Goal: Information Seeking & Learning: Learn about a topic

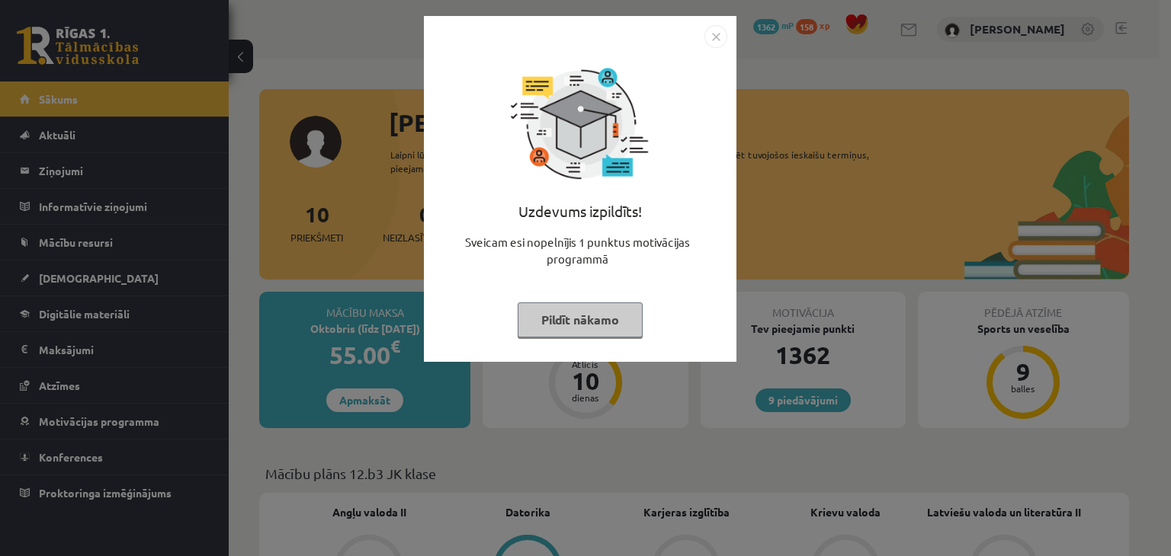
click at [555, 316] on button "Pildīt nākamo" at bounding box center [579, 320] width 125 height 35
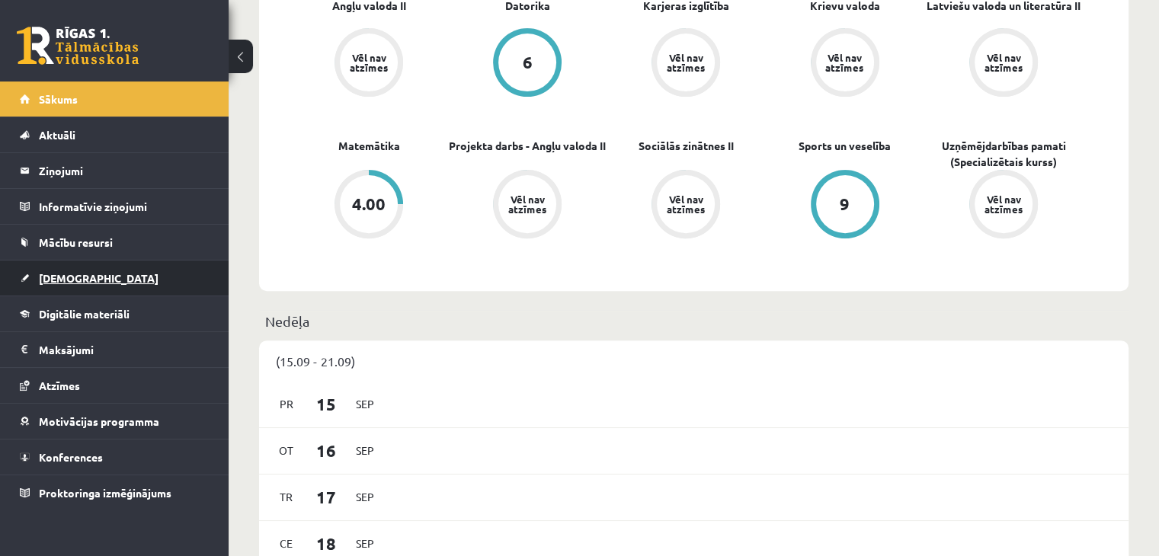
scroll to position [533, 0]
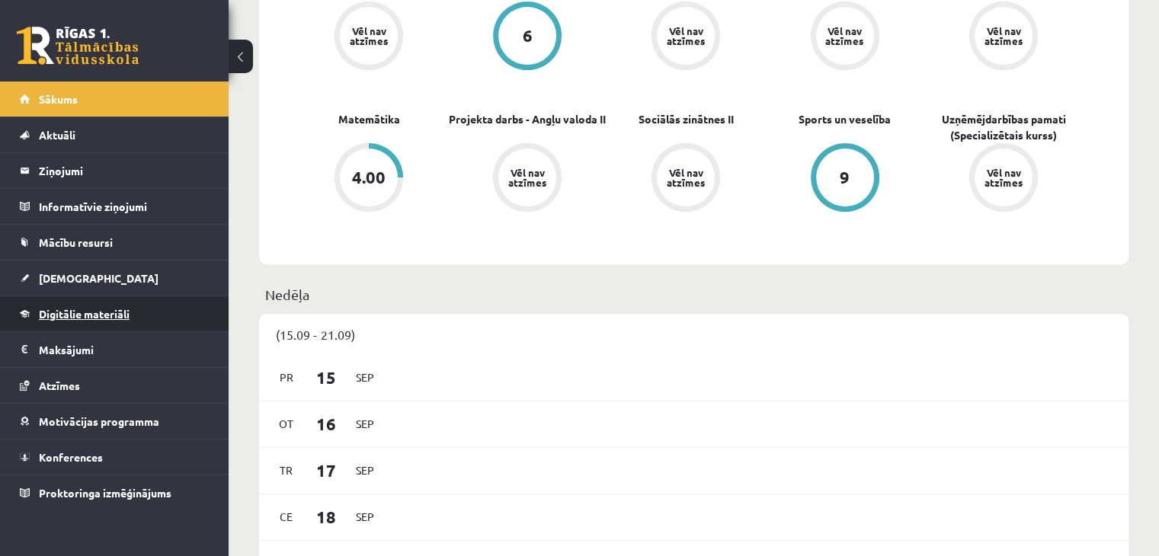
click at [103, 315] on span "Digitālie materiāli" at bounding box center [84, 314] width 91 height 14
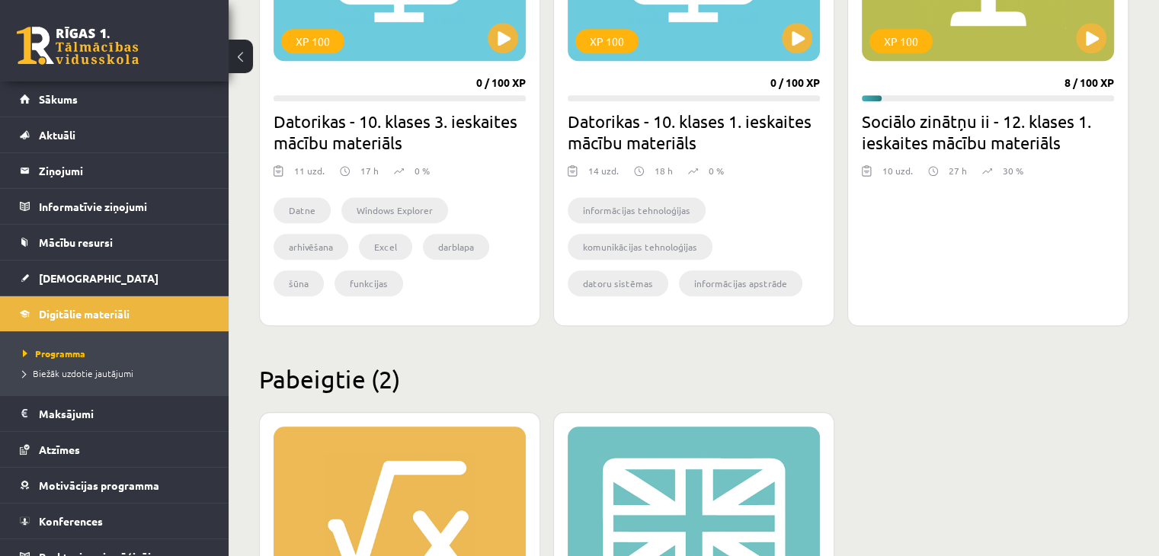
scroll to position [1448, 0]
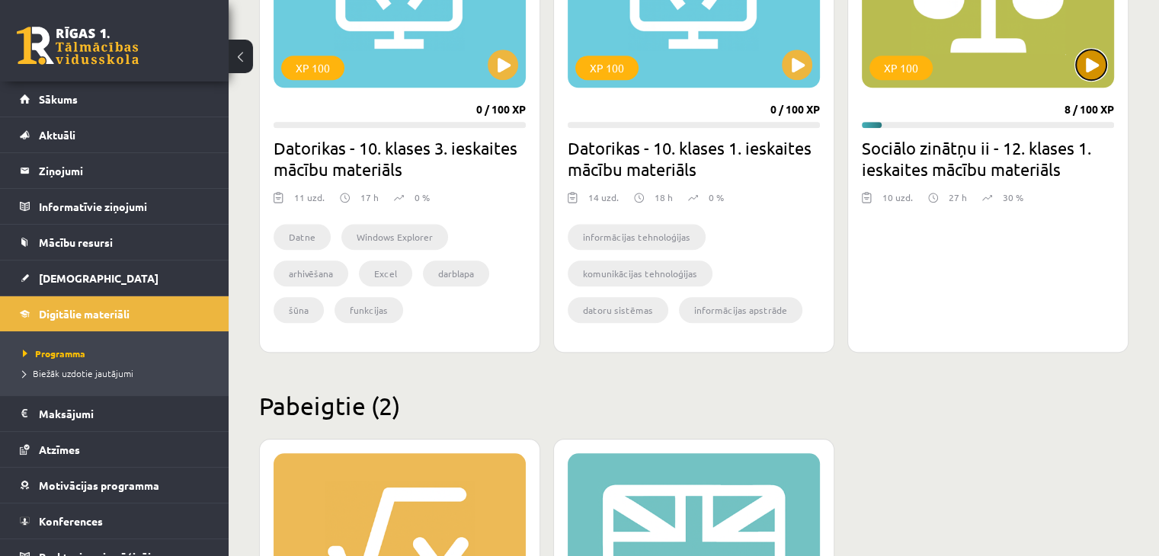
click at [1096, 70] on button at bounding box center [1091, 65] width 30 height 30
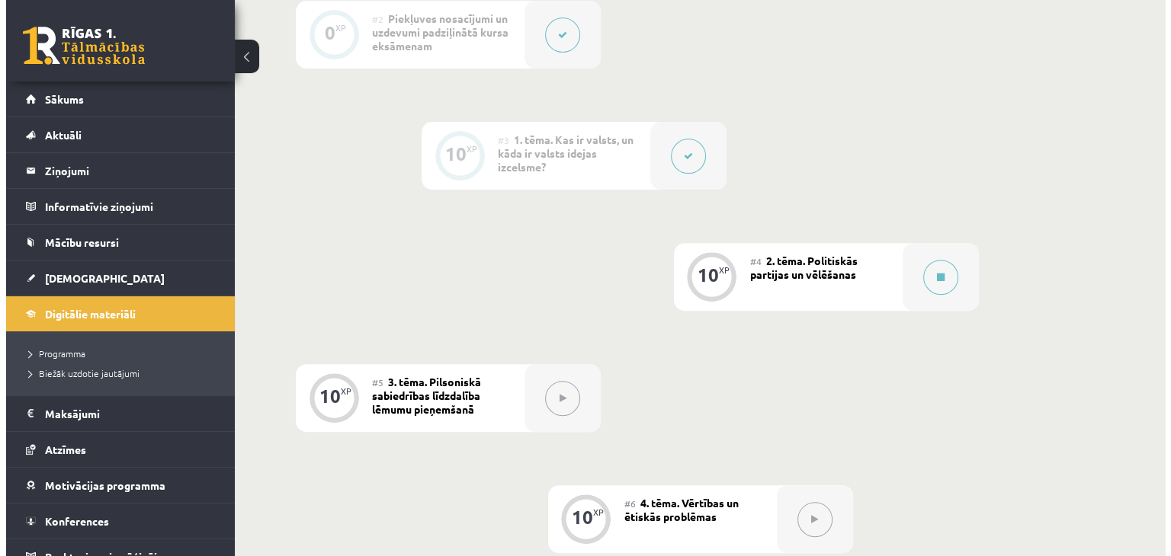
scroll to position [533, 0]
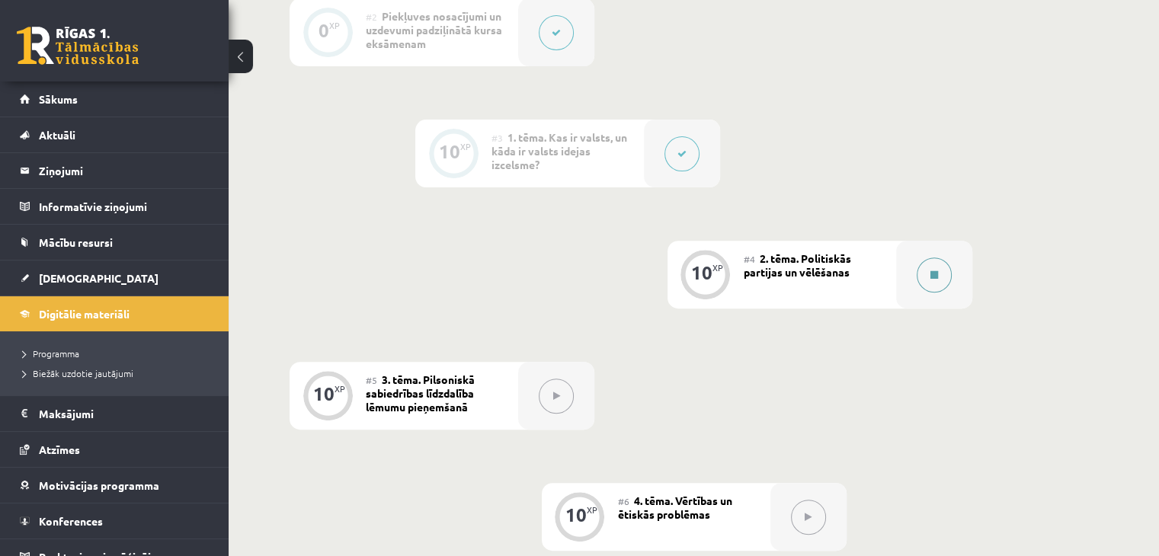
click at [926, 293] on button at bounding box center [934, 275] width 35 height 35
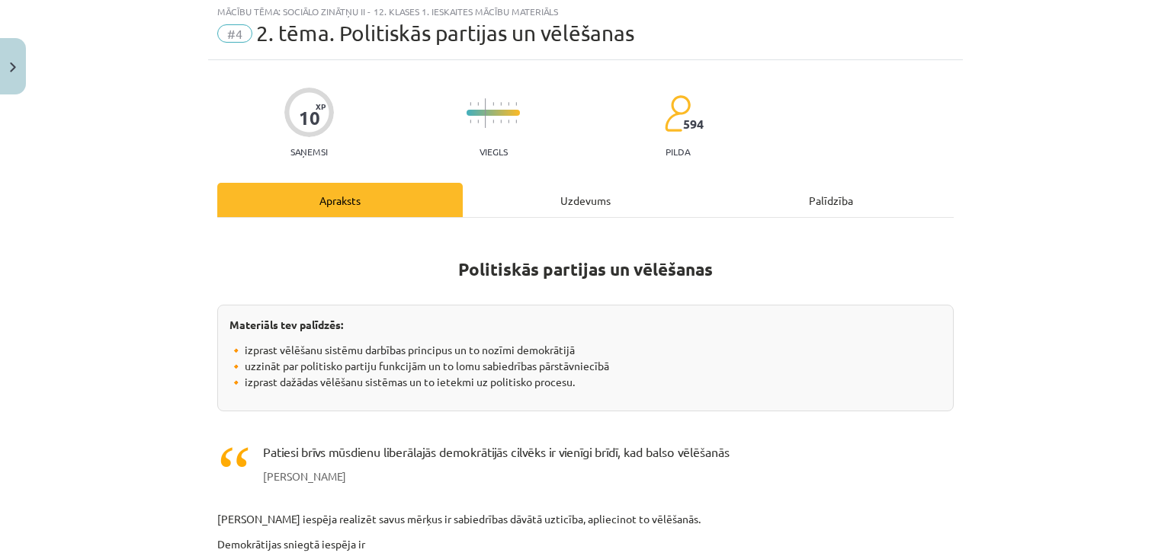
scroll to position [0, 0]
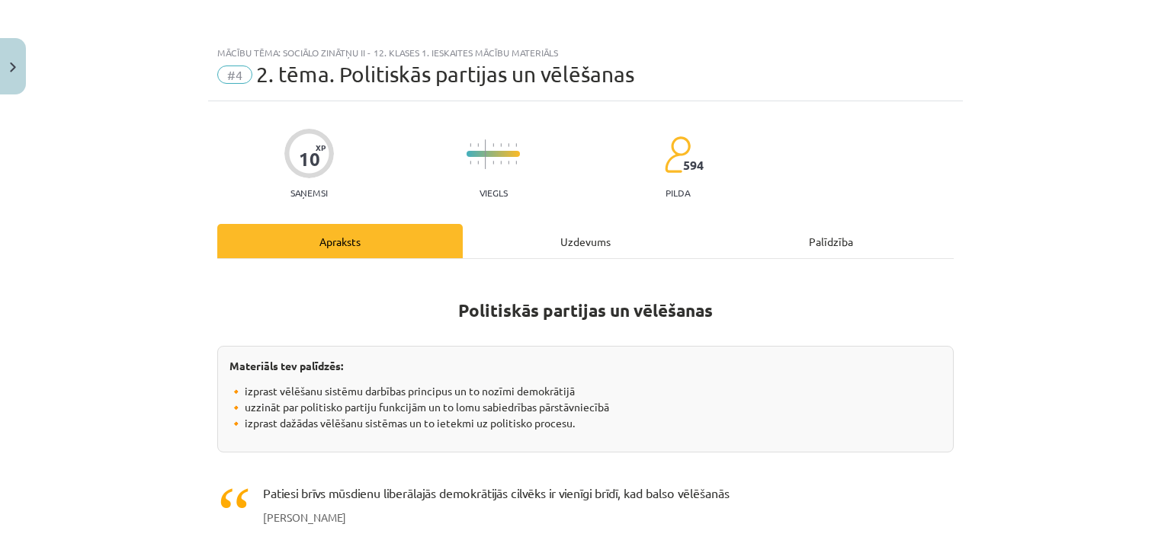
click at [604, 229] on div "Uzdevums" at bounding box center [585, 241] width 245 height 34
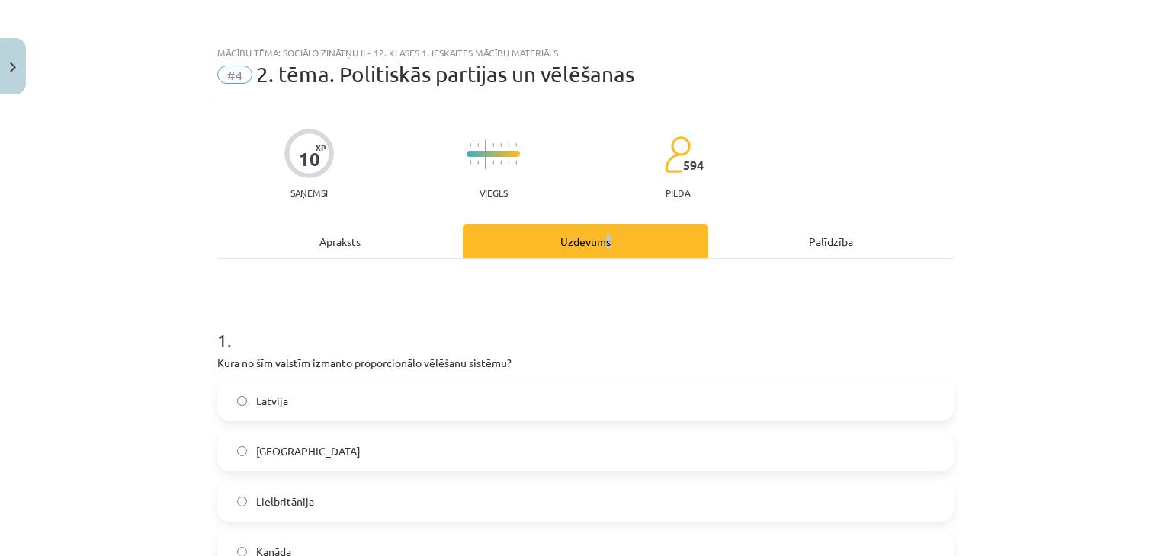
scroll to position [38, 0]
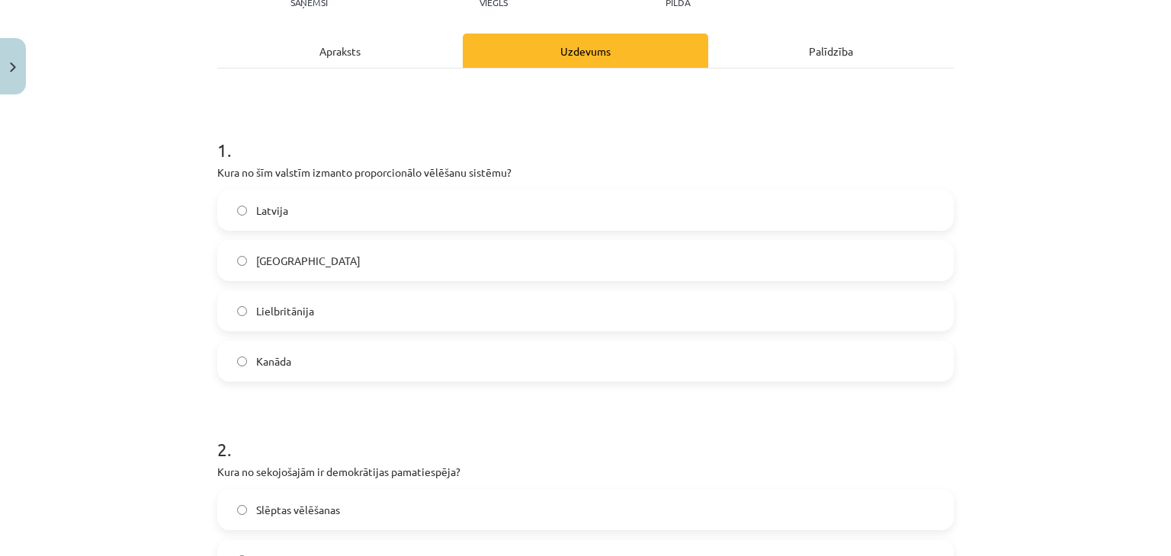
click at [336, 36] on div "Apraksts" at bounding box center [339, 51] width 245 height 34
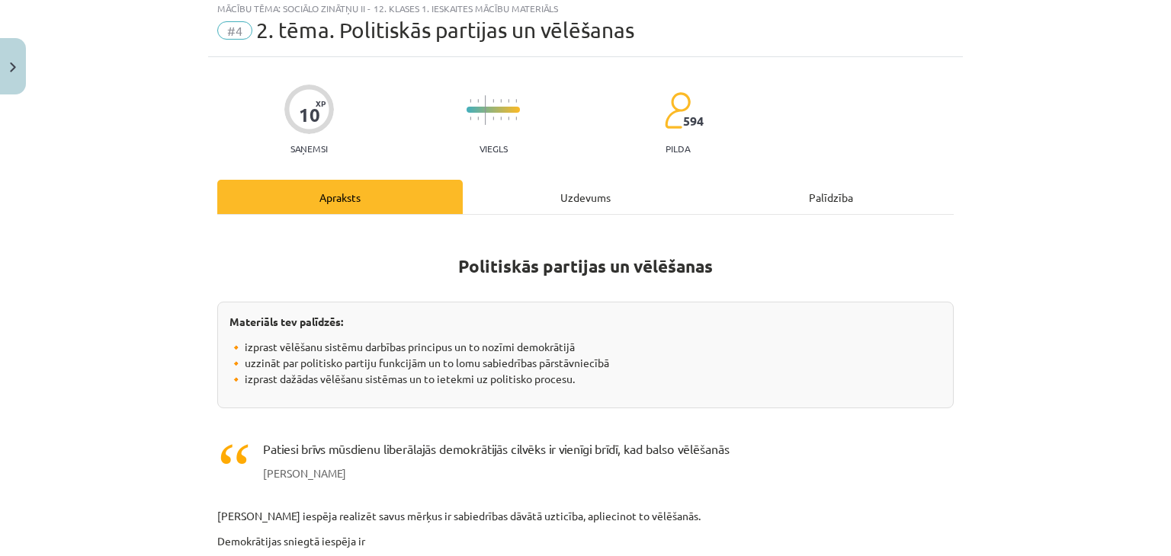
scroll to position [0, 0]
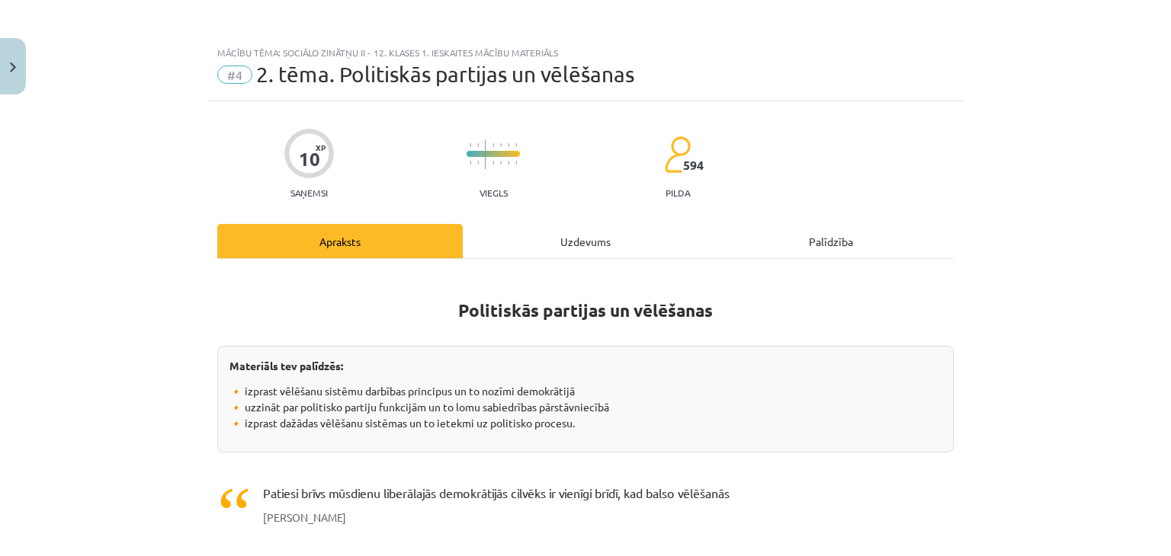
click at [621, 250] on div "Uzdevums" at bounding box center [585, 241] width 245 height 34
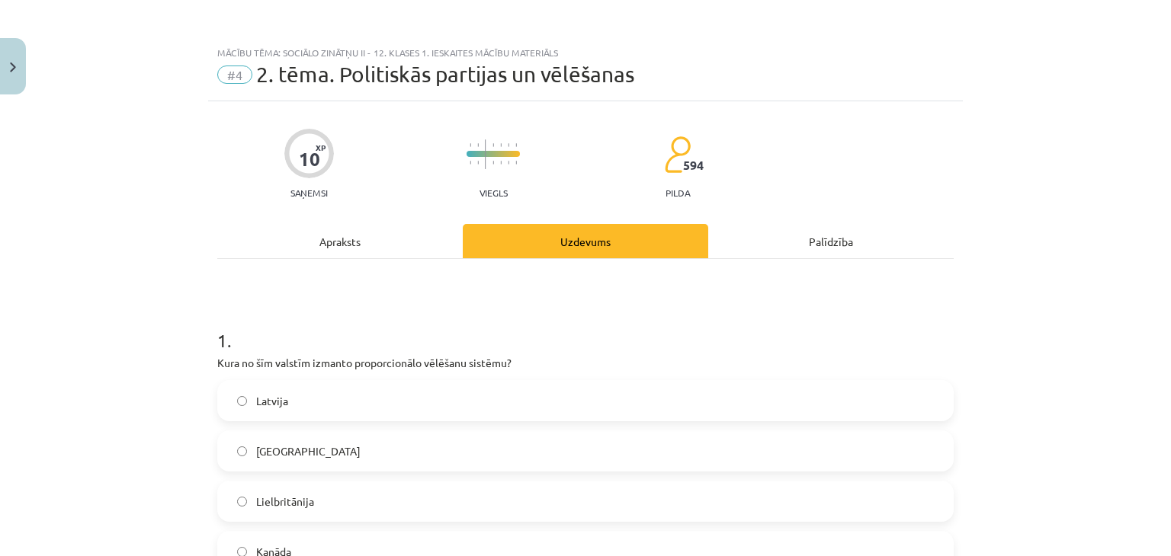
scroll to position [38, 0]
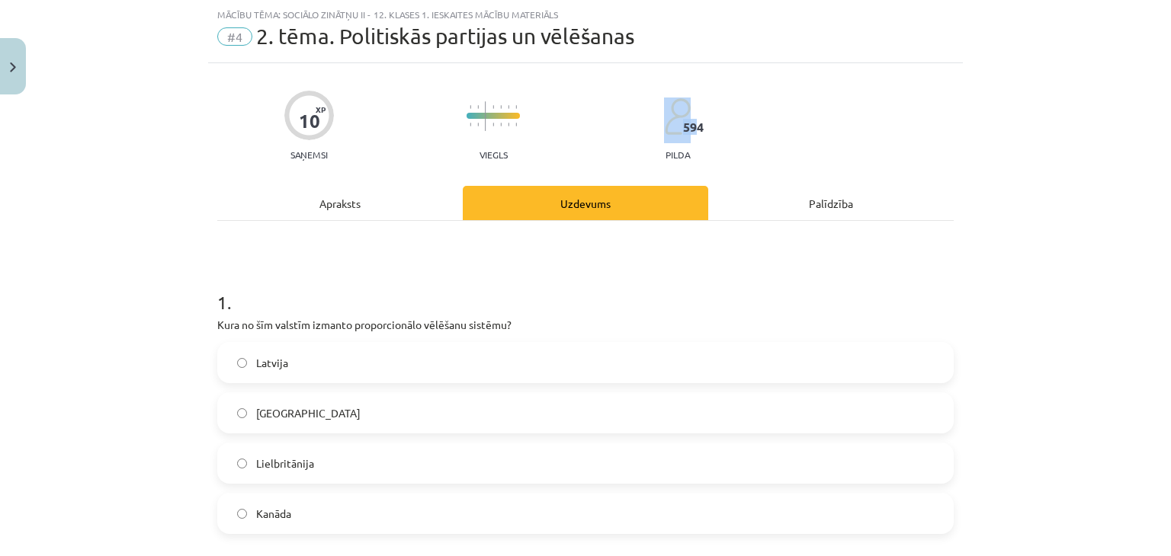
drag, startPoint x: 688, startPoint y: 127, endPoint x: 717, endPoint y: 136, distance: 30.1
click at [717, 136] on div "10 XP Saņemsi Viegls 594 pilda" at bounding box center [585, 121] width 736 height 78
click at [314, 359] on label "Latvija" at bounding box center [585, 363] width 733 height 38
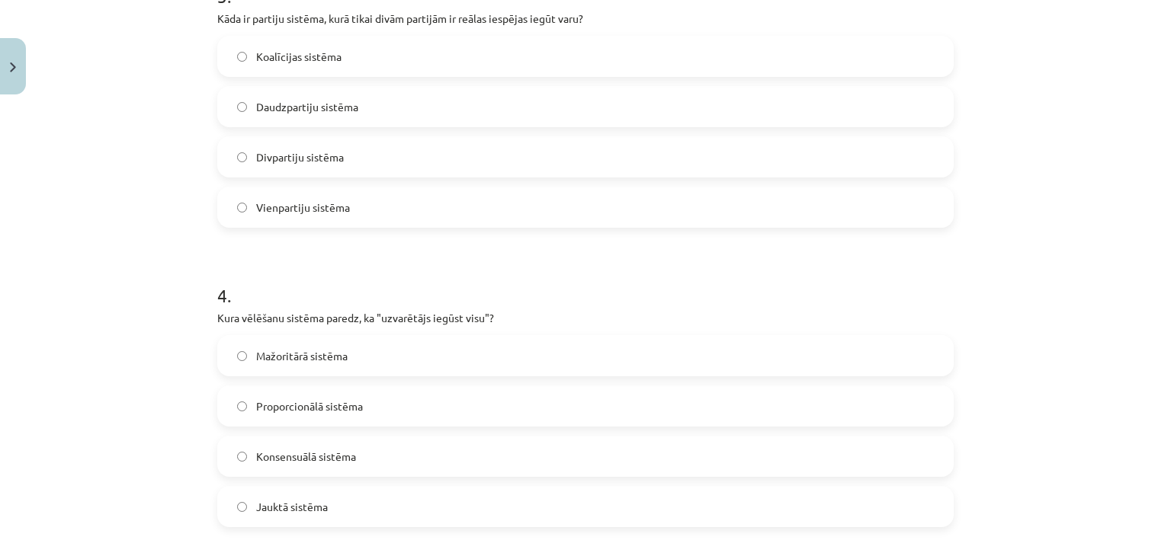
scroll to position [1105, 0]
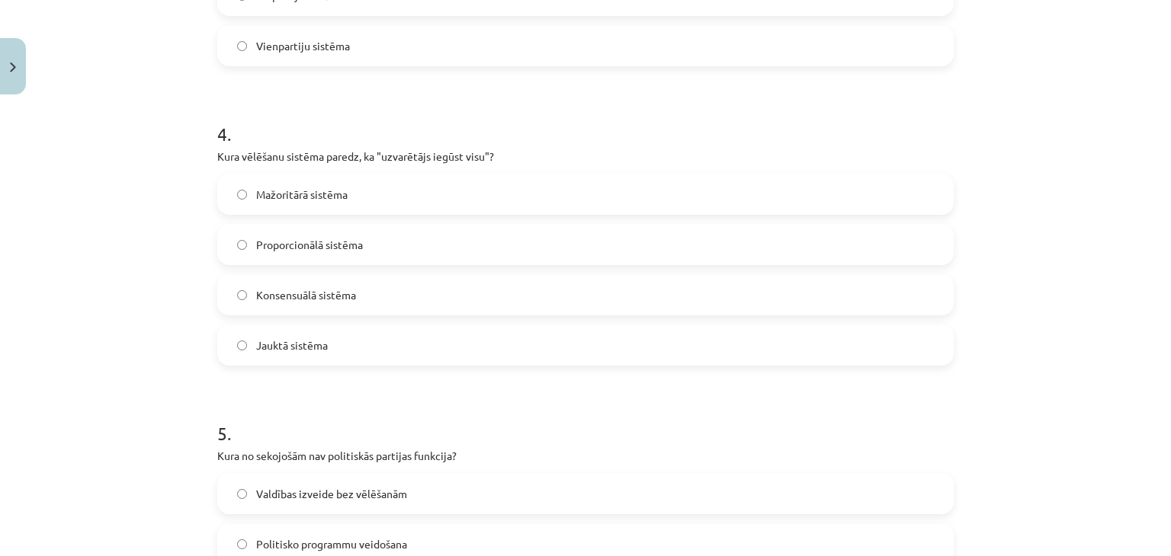
click at [299, 200] on span "Mažoritārā sistēma" at bounding box center [301, 195] width 91 height 16
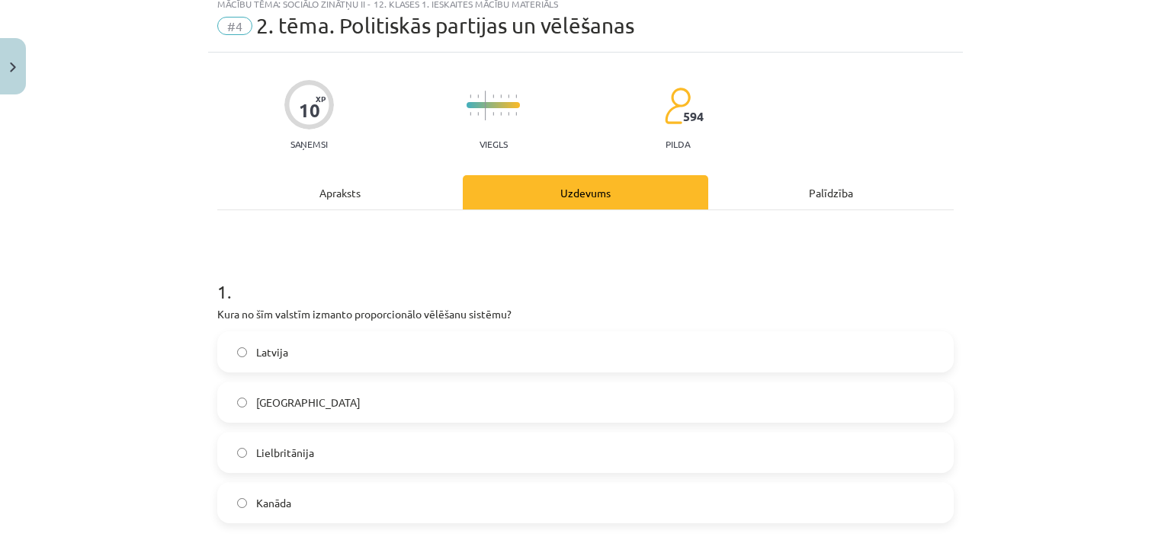
scroll to position [0, 0]
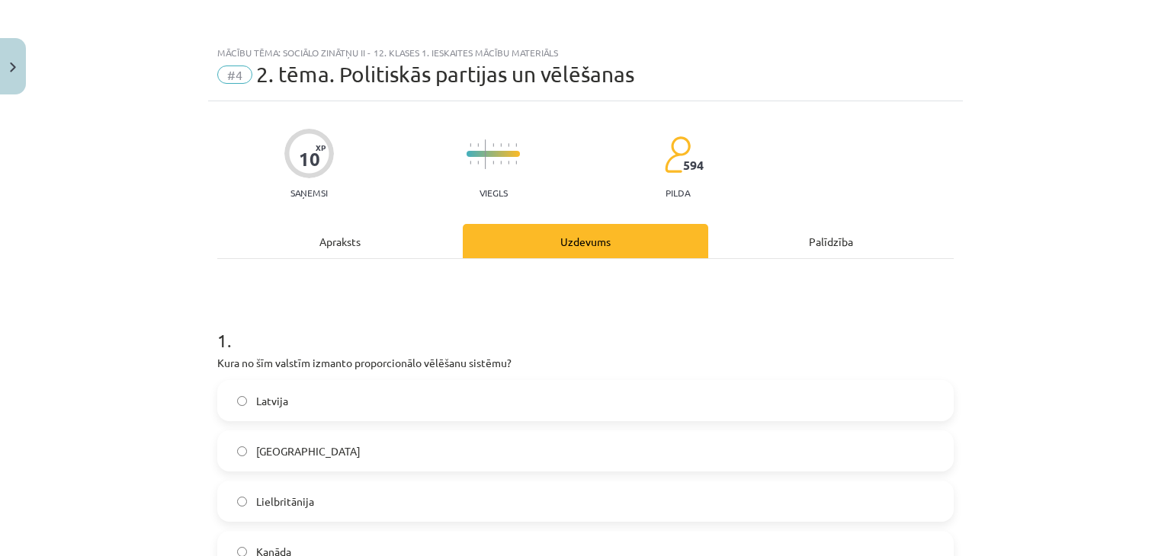
click at [334, 230] on div "Apraksts" at bounding box center [339, 241] width 245 height 34
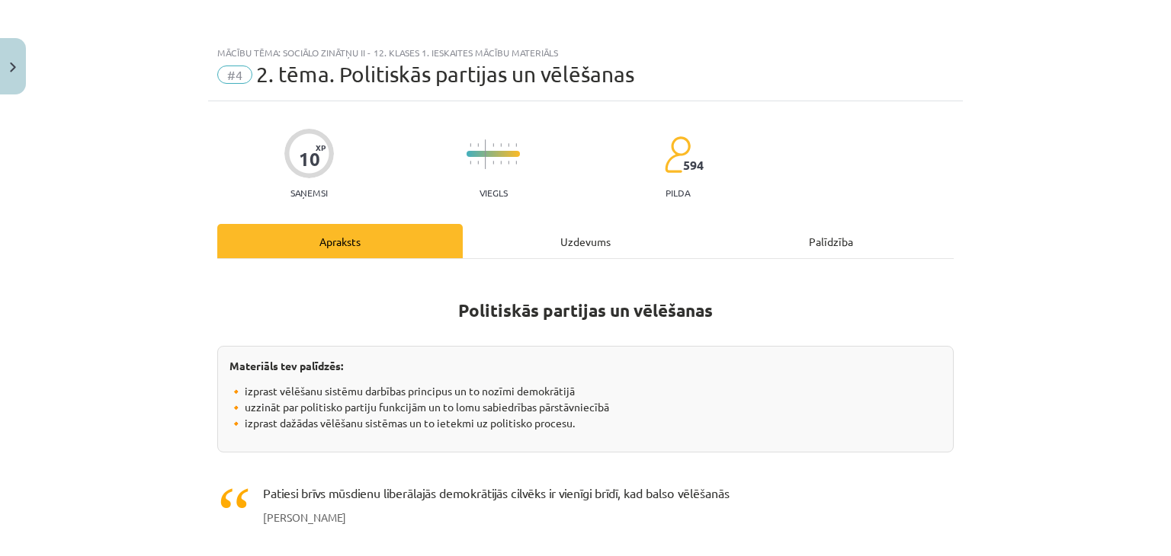
click at [597, 231] on div "Uzdevums" at bounding box center [585, 241] width 245 height 34
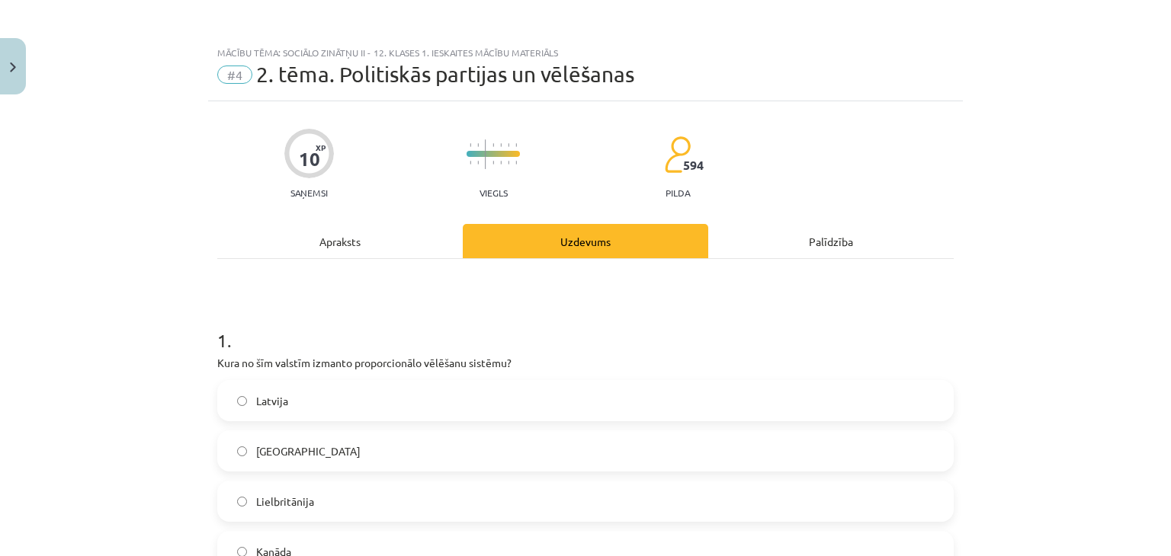
click at [380, 232] on div "Apraksts" at bounding box center [339, 241] width 245 height 34
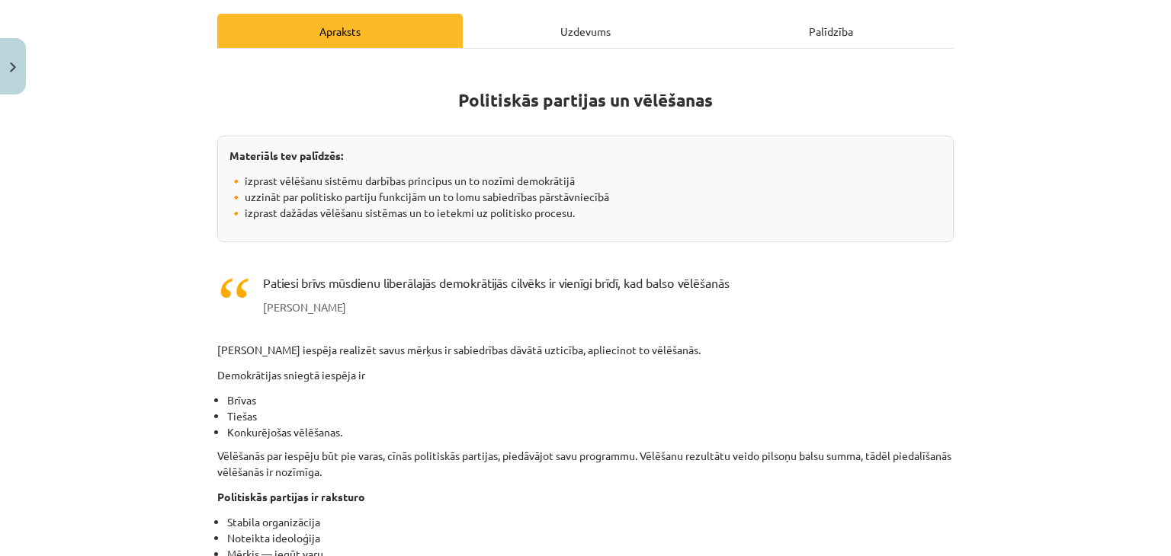
scroll to position [191, 0]
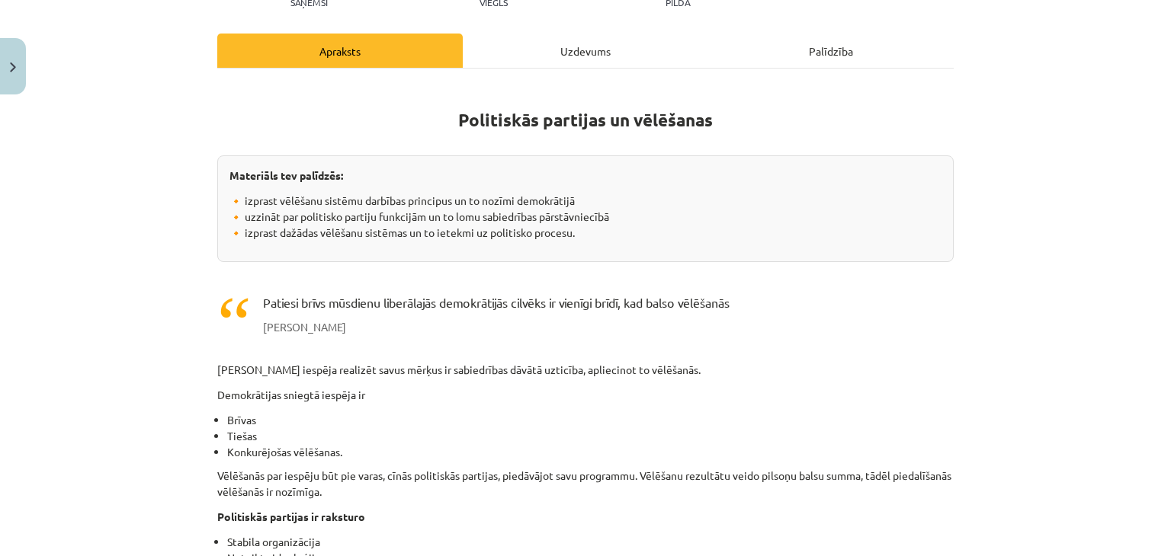
click at [560, 56] on div "Uzdevums" at bounding box center [585, 51] width 245 height 34
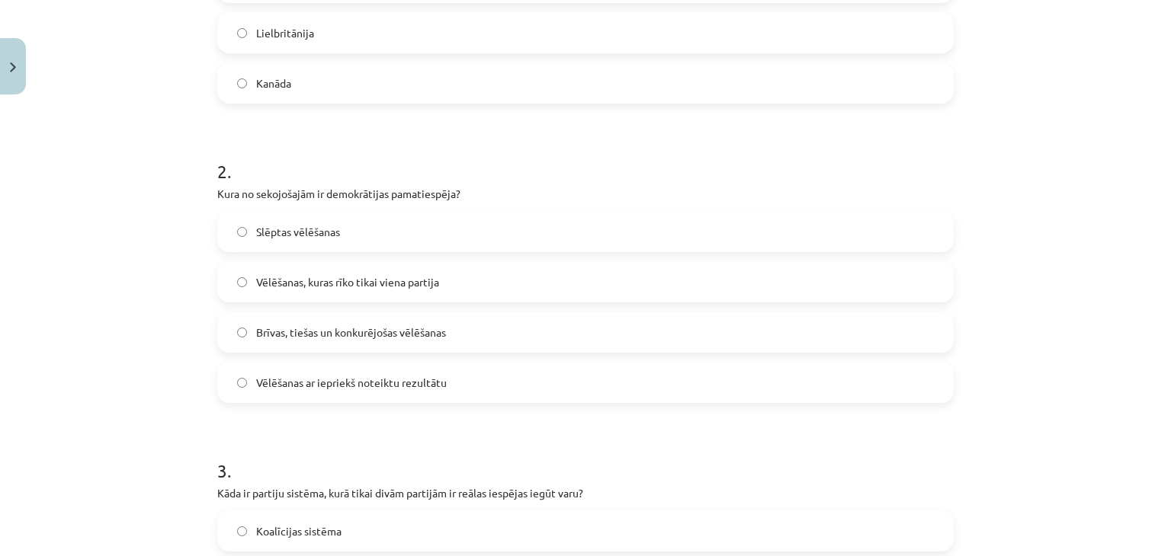
scroll to position [495, 0]
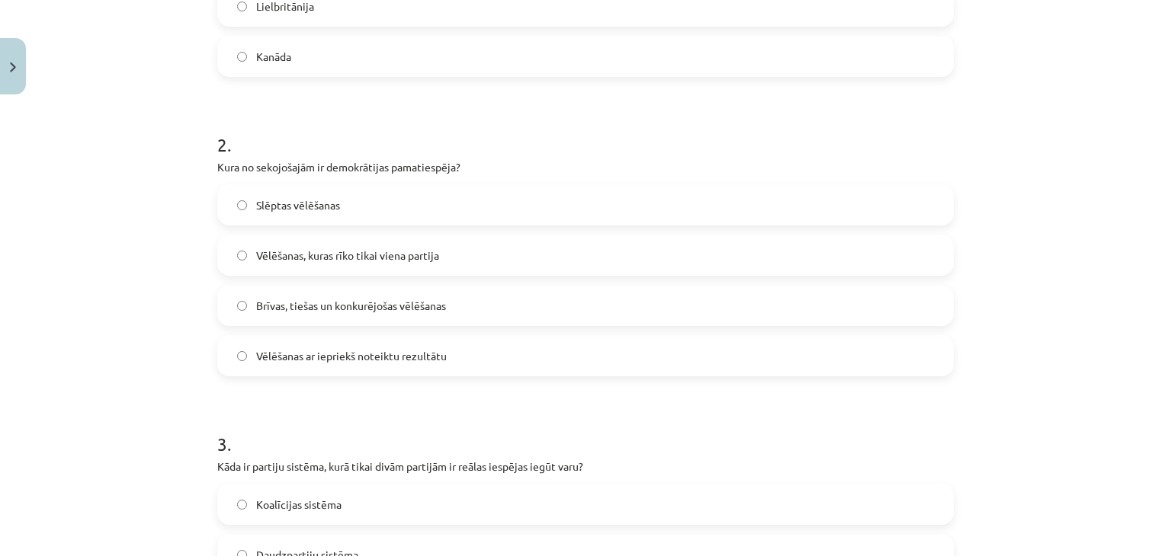
click at [457, 294] on label "Brīvas, tiešas un konkurējošas vēlēšanas" at bounding box center [585, 306] width 733 height 38
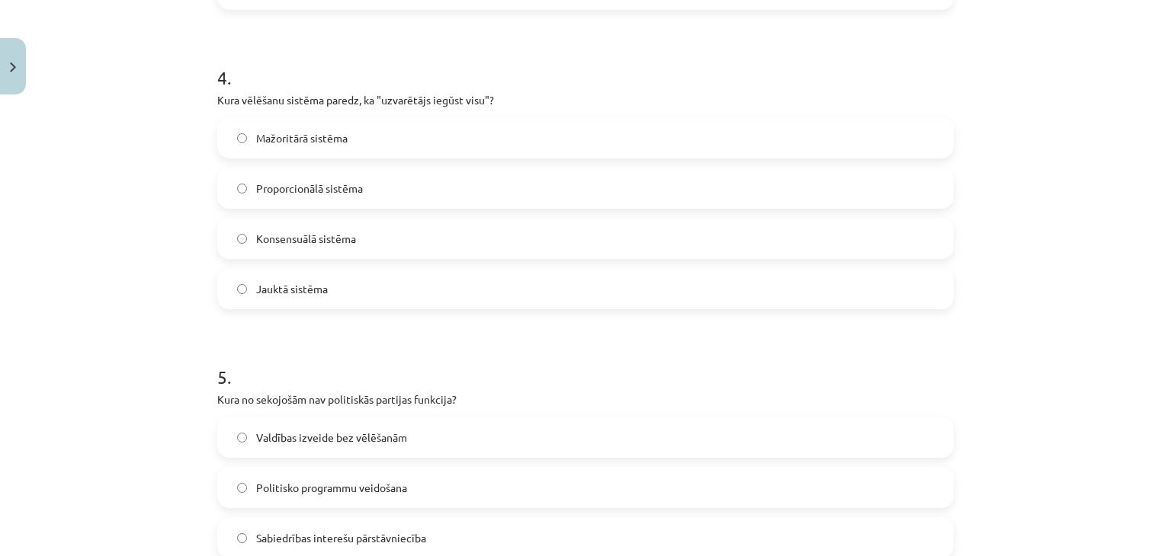
scroll to position [1314, 0]
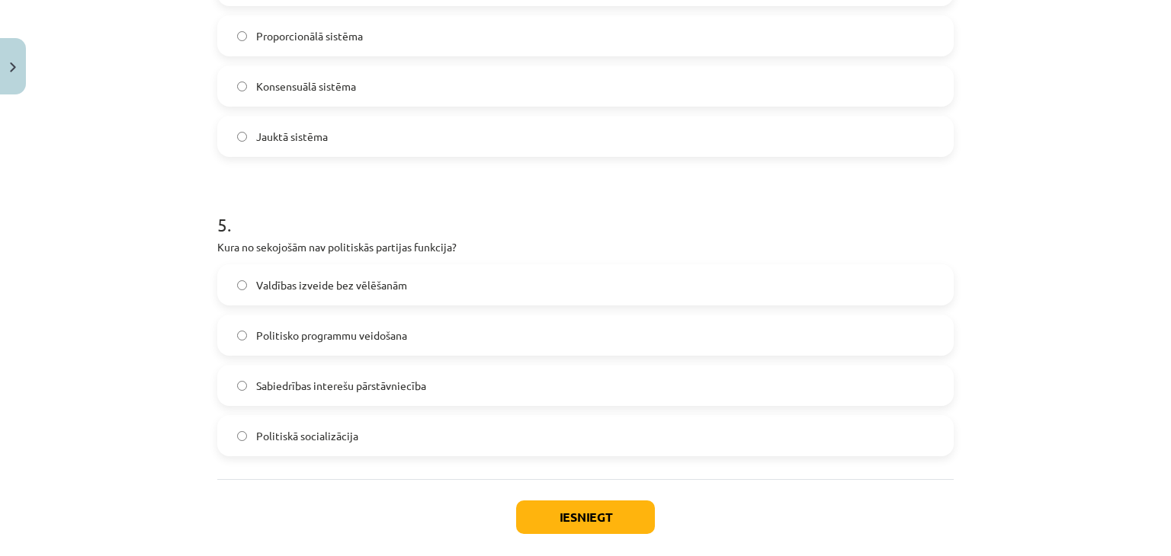
click at [277, 295] on label "Valdības izveide bez vēlēšanām" at bounding box center [585, 285] width 733 height 38
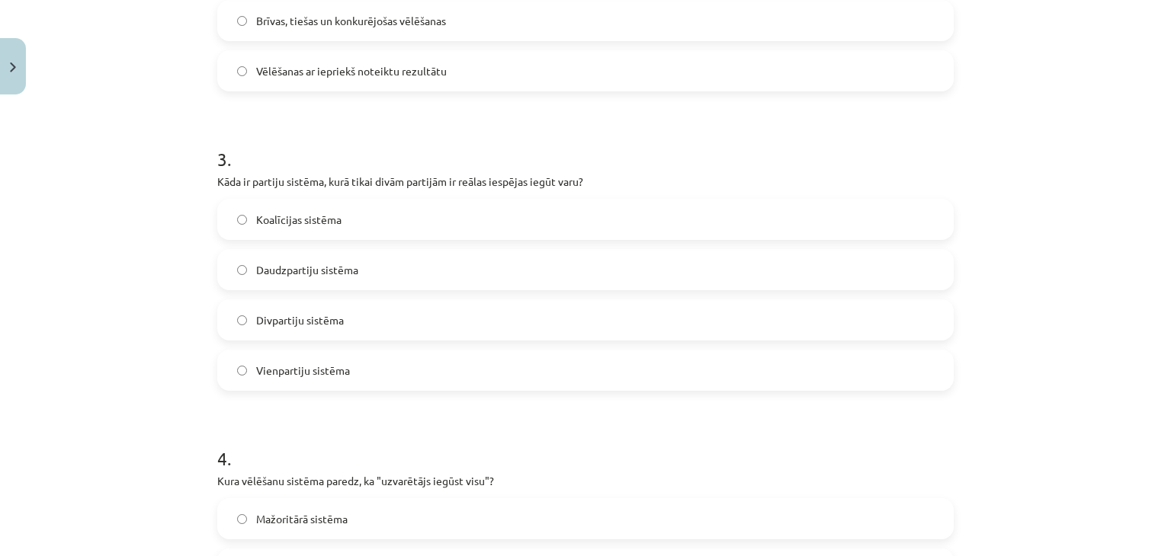
scroll to position [780, 0]
click at [321, 262] on span "Daudzpartiju sistēma" at bounding box center [307, 270] width 102 height 16
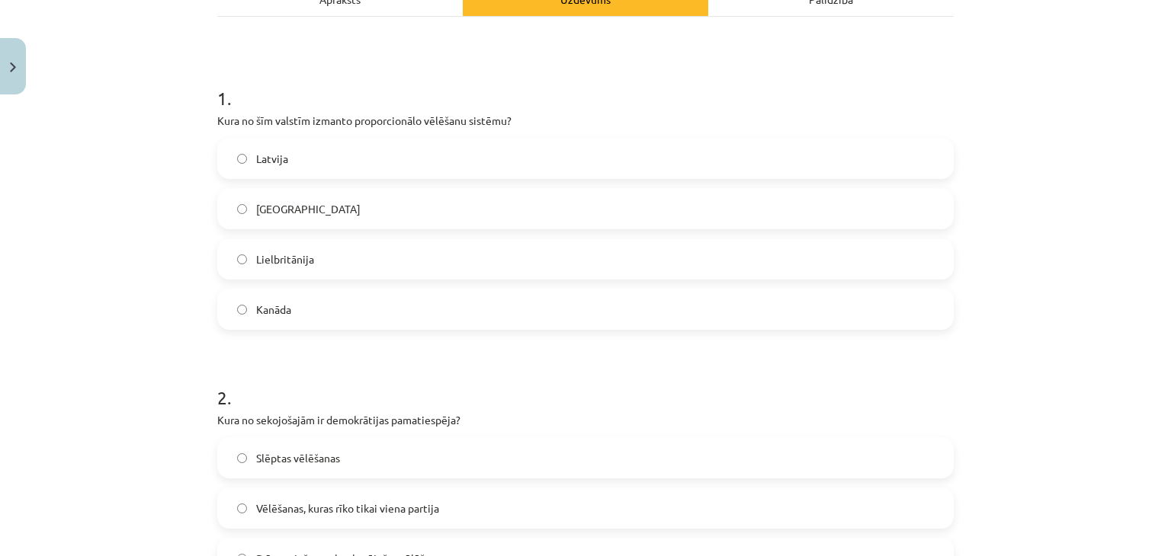
scroll to position [0, 0]
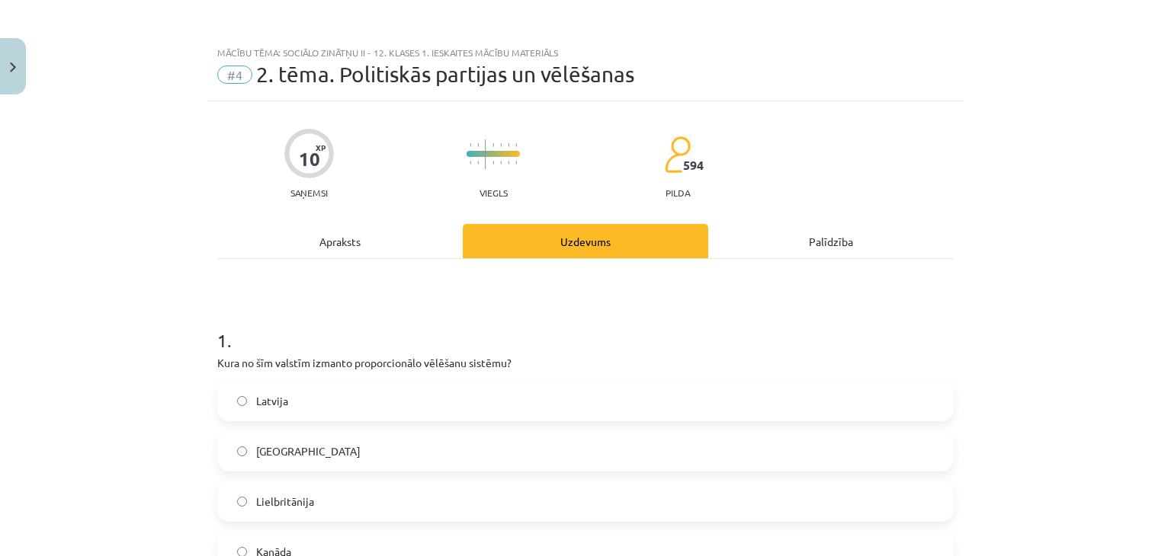
click at [380, 242] on div "Apraksts" at bounding box center [339, 241] width 245 height 34
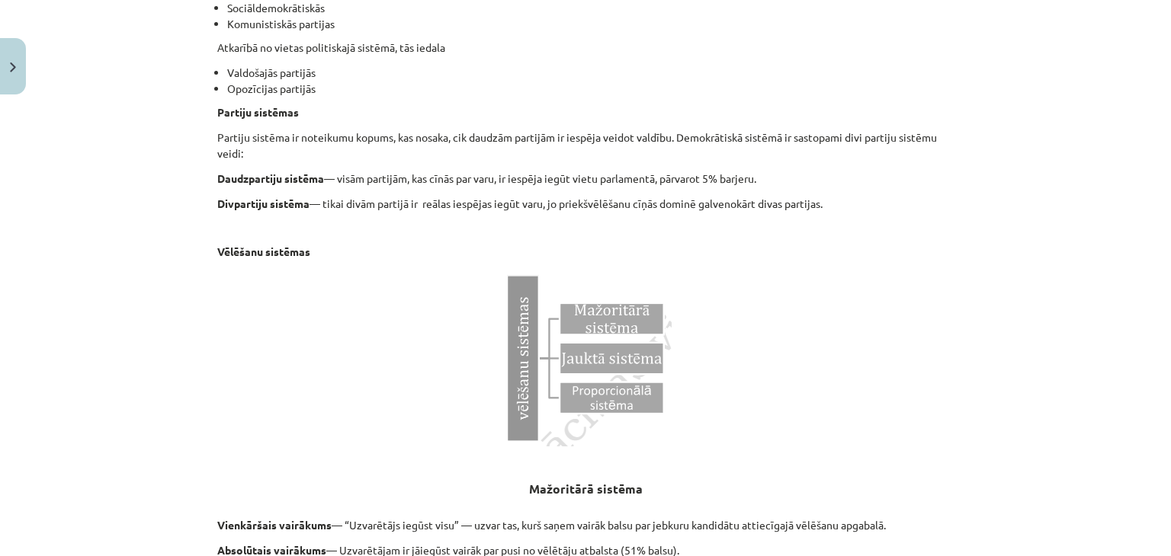
scroll to position [1029, 0]
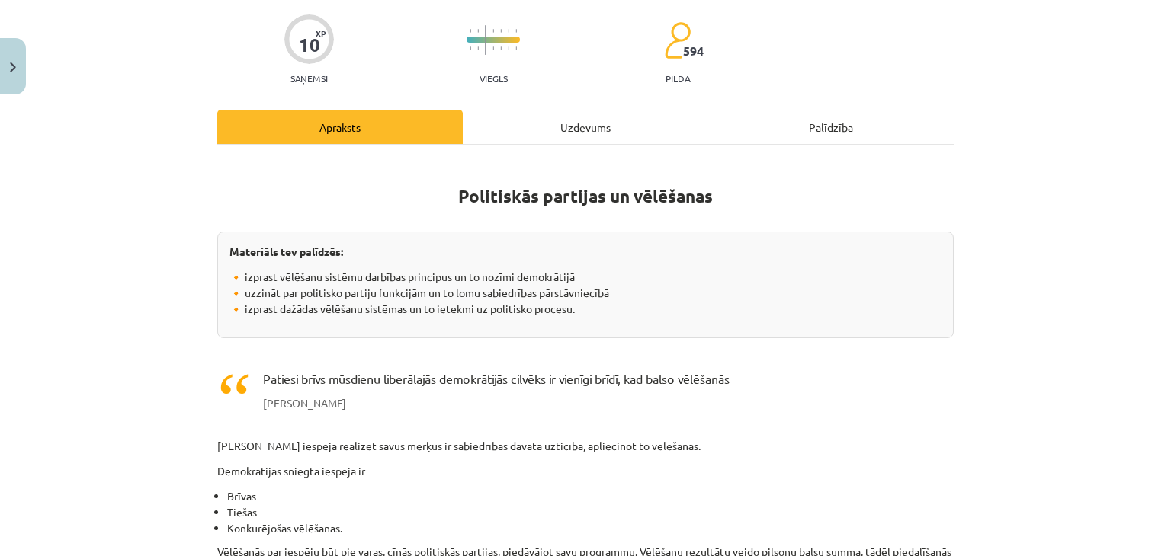
drag, startPoint x: 552, startPoint y: 120, endPoint x: 537, endPoint y: 122, distance: 14.7
click at [539, 121] on div "Uzdevums" at bounding box center [585, 127] width 245 height 34
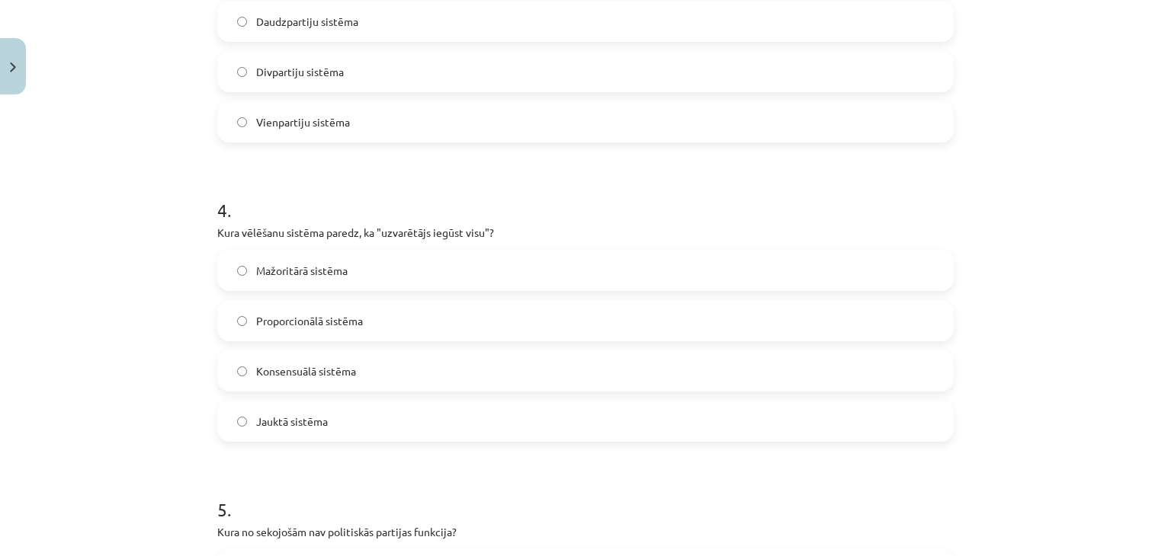
click at [290, 82] on label "Divpartiju sistēma" at bounding box center [585, 72] width 733 height 38
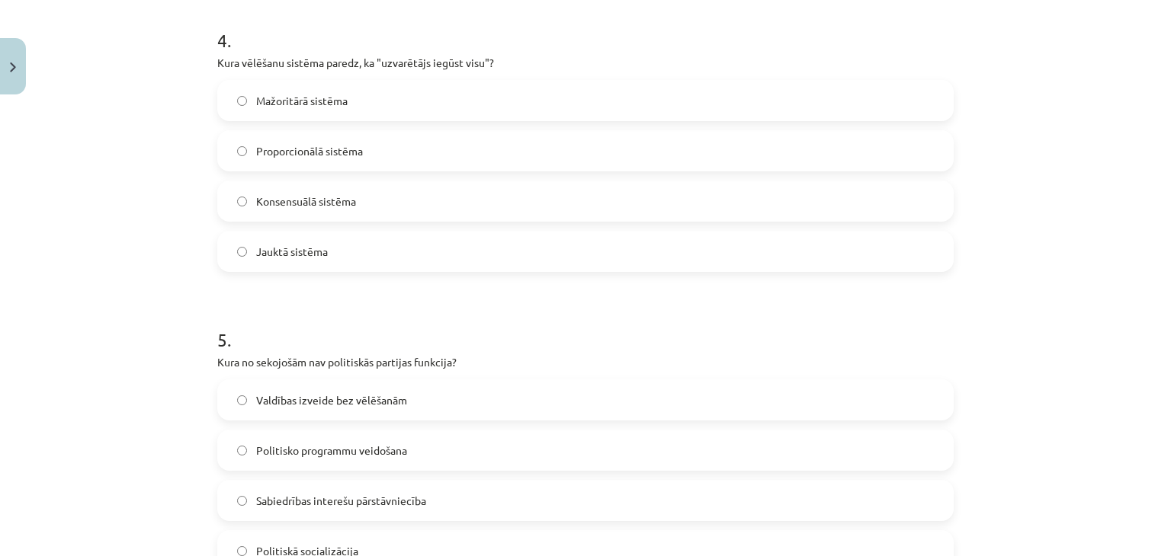
scroll to position [1390, 0]
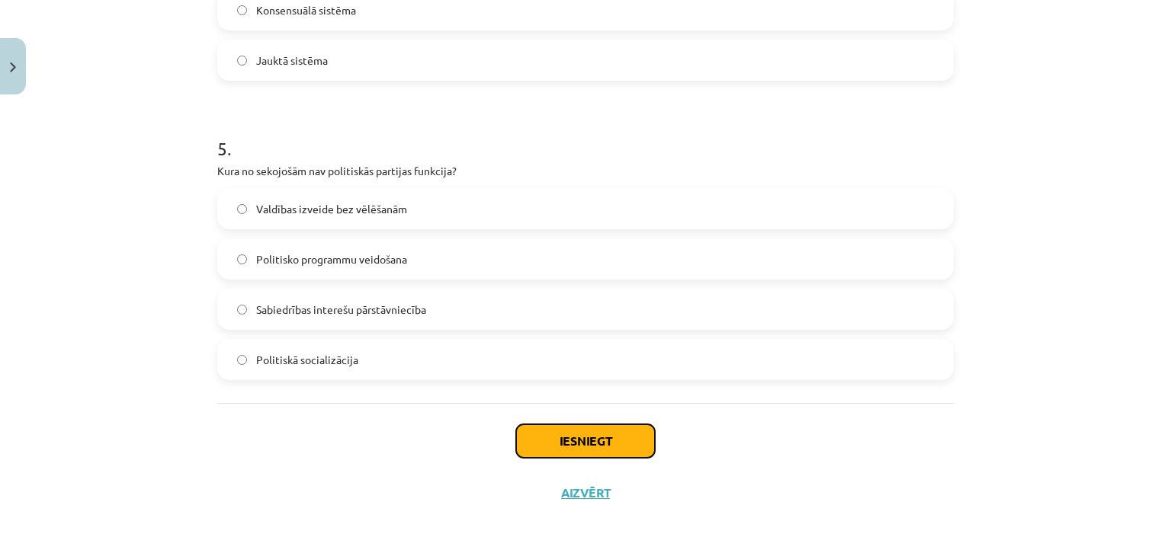
click at [618, 430] on button "Iesniegt" at bounding box center [585, 441] width 139 height 34
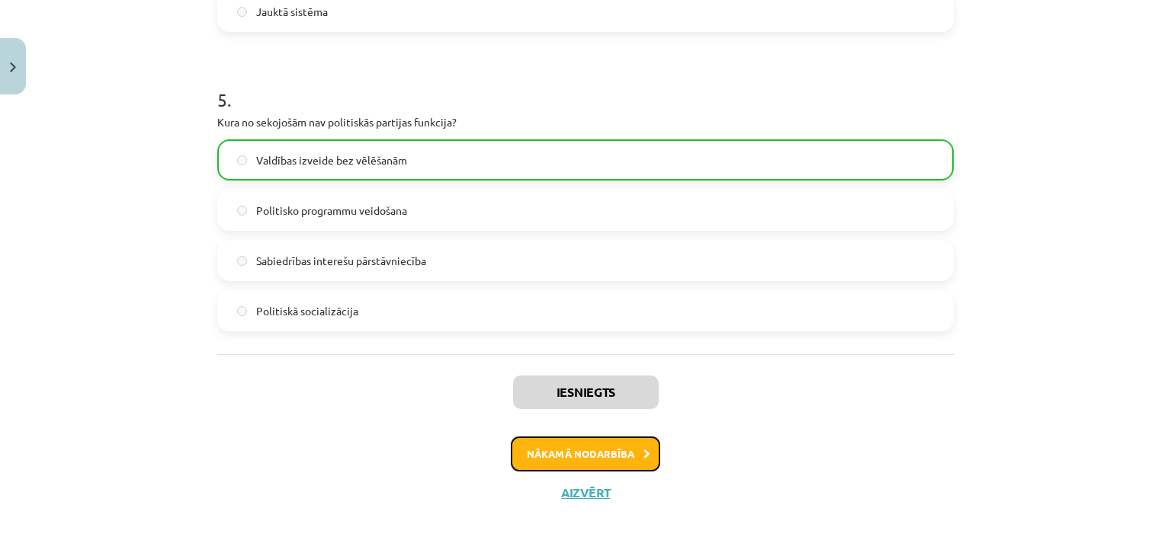
click at [564, 460] on button "Nākamā nodarbība" at bounding box center [585, 454] width 149 height 35
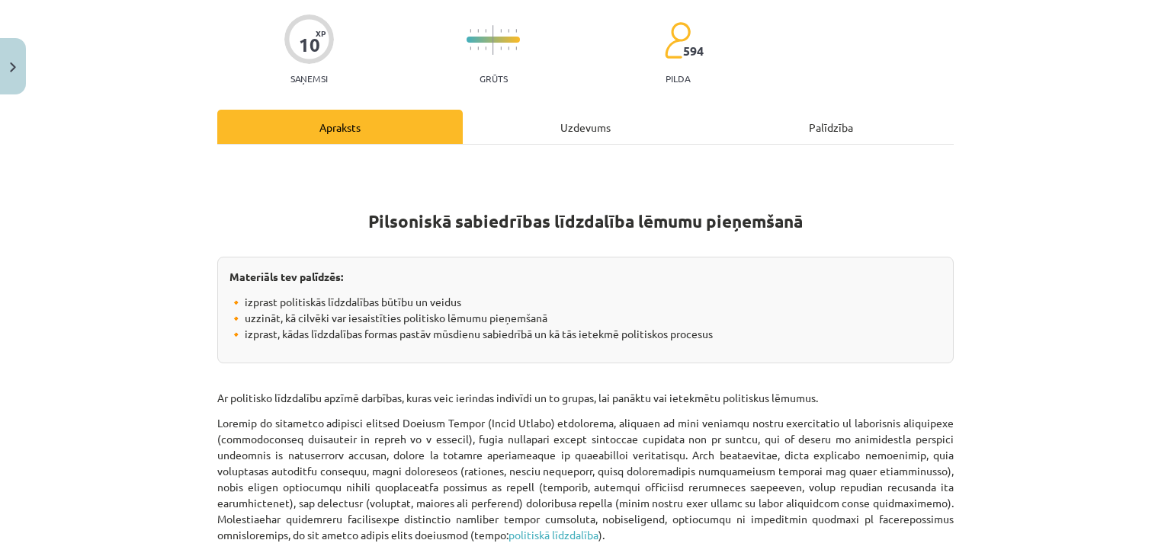
click at [533, 137] on div "Uzdevums" at bounding box center [585, 127] width 245 height 34
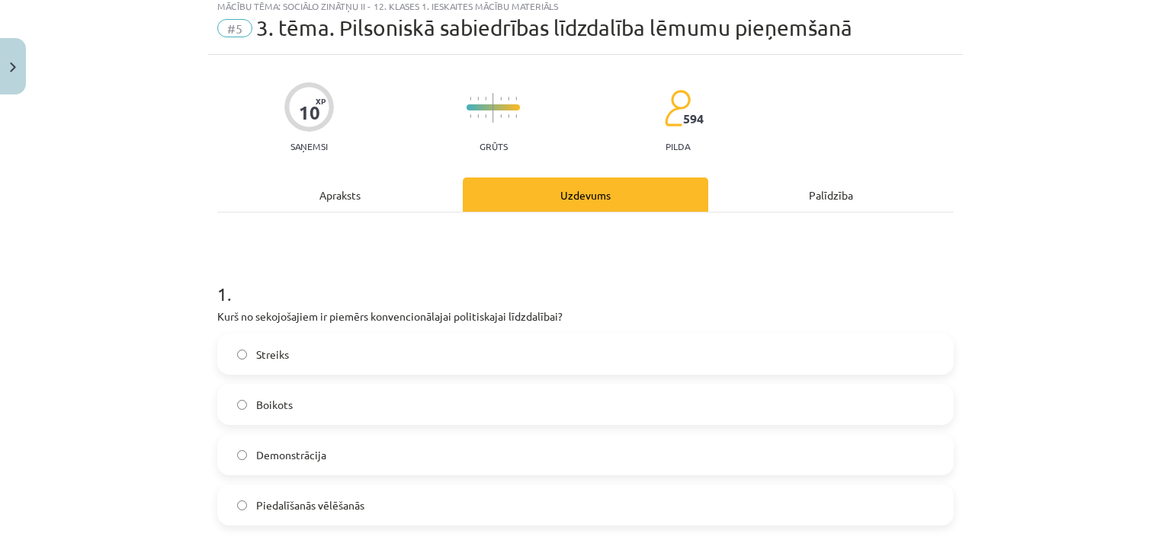
scroll to position [38, 0]
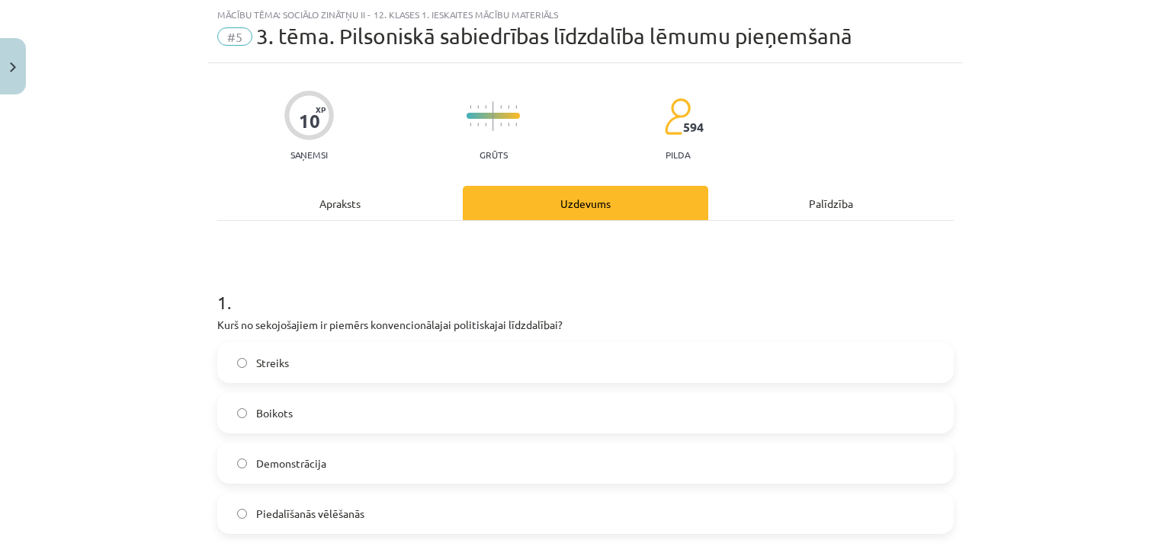
click at [444, 197] on div "Apraksts" at bounding box center [339, 203] width 245 height 34
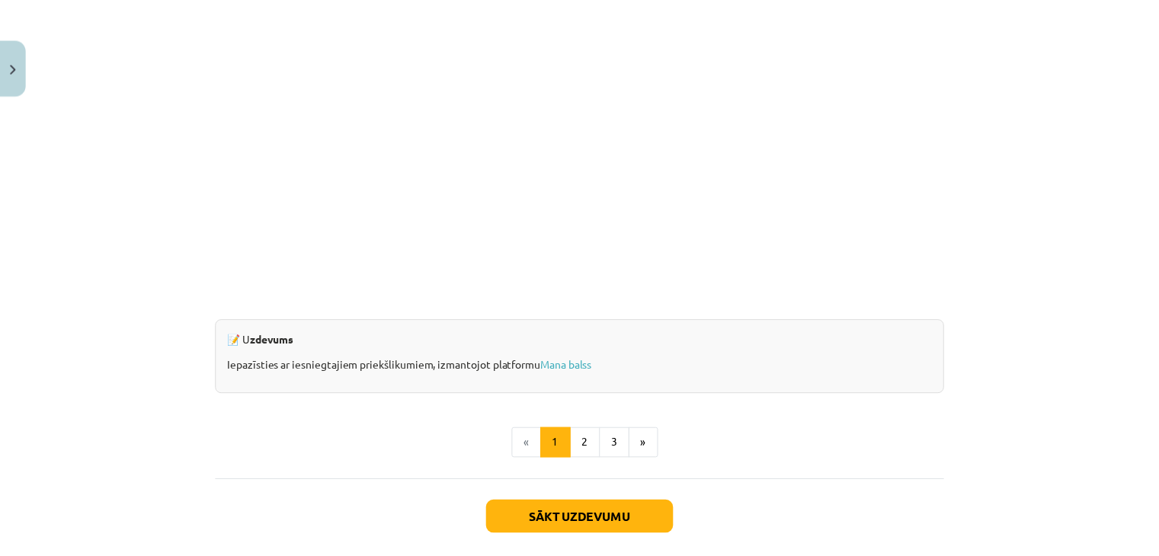
scroll to position [1463, 0]
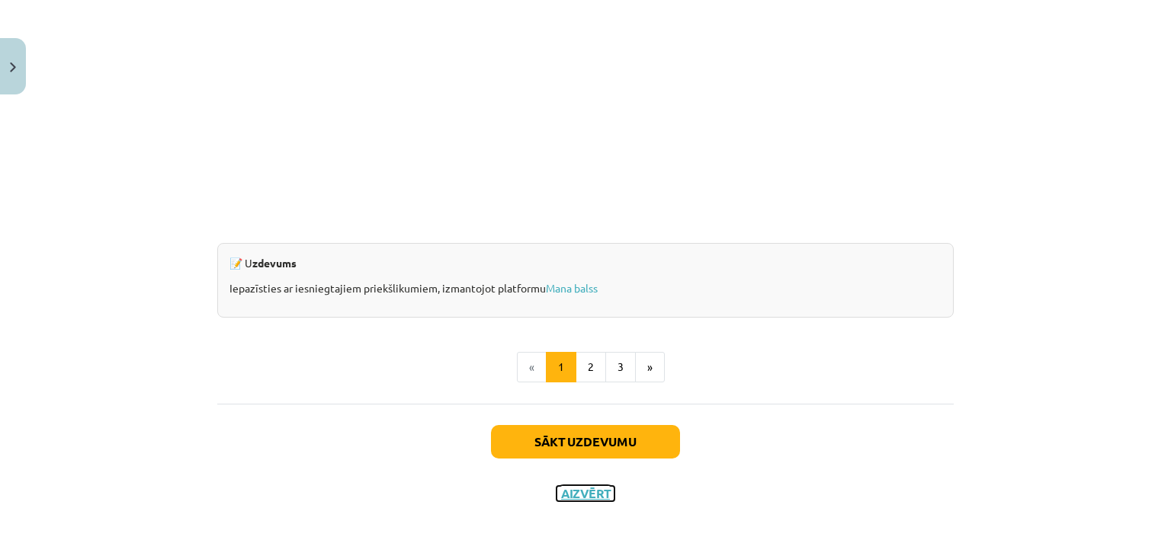
click at [556, 493] on button "Aizvērt" at bounding box center [585, 493] width 58 height 15
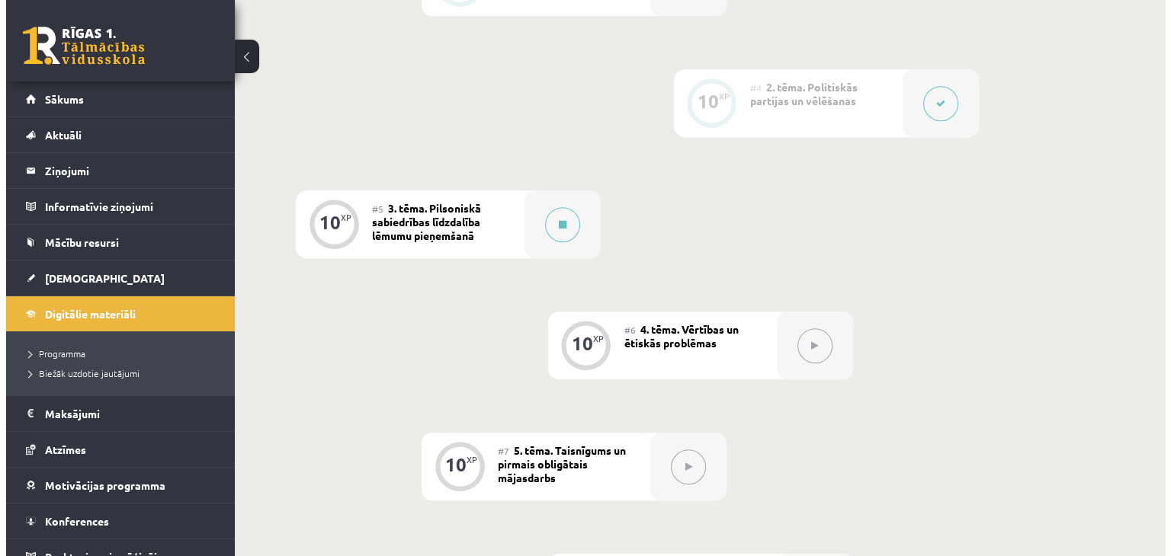
scroll to position [915, 0]
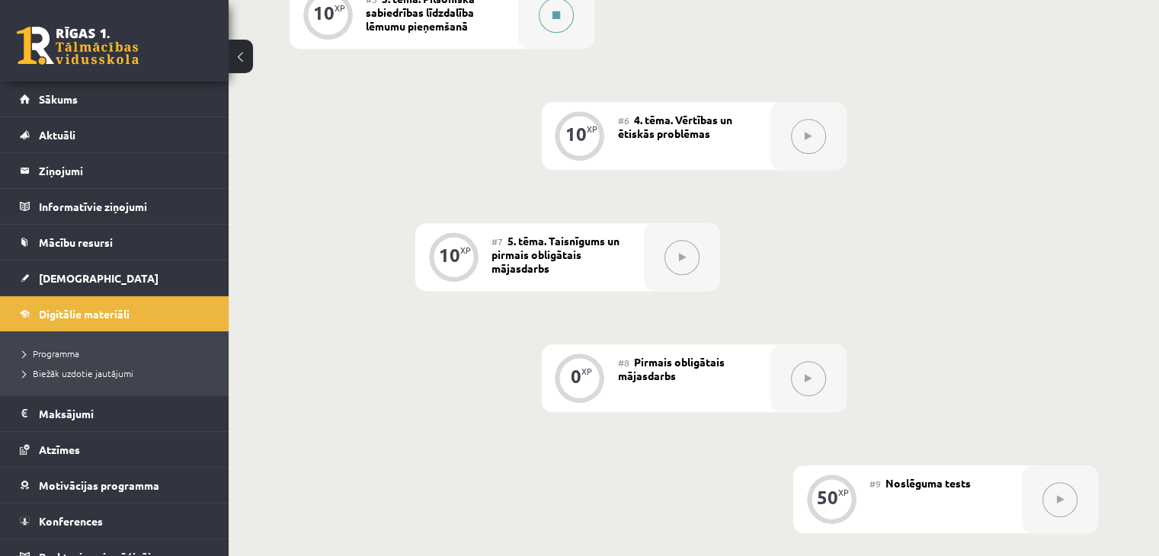
click at [553, 33] on button at bounding box center [556, 15] width 35 height 35
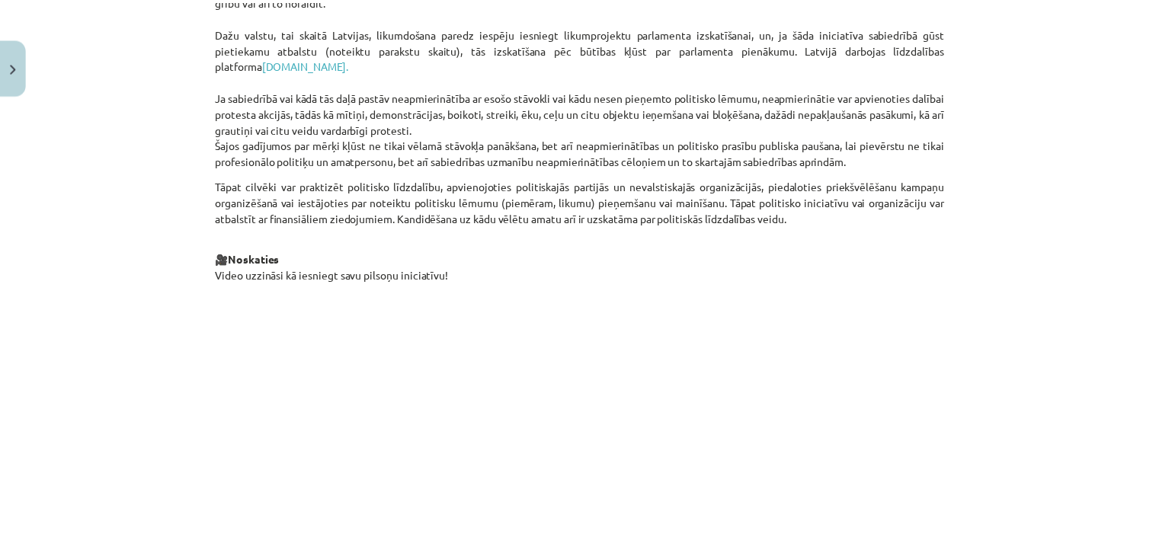
scroll to position [991, 0]
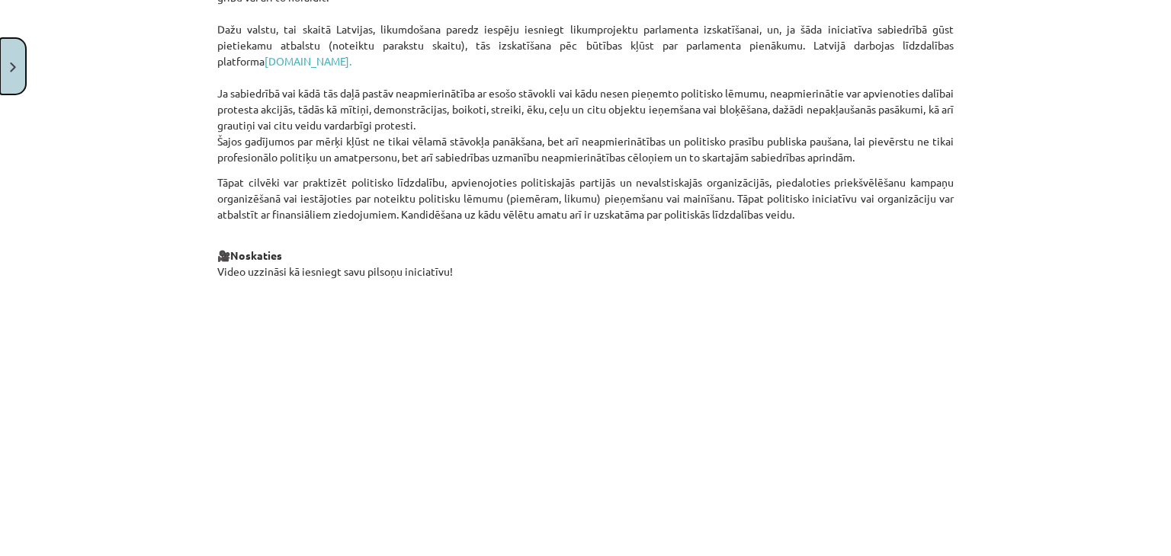
click at [0, 43] on button "Close" at bounding box center [13, 66] width 26 height 56
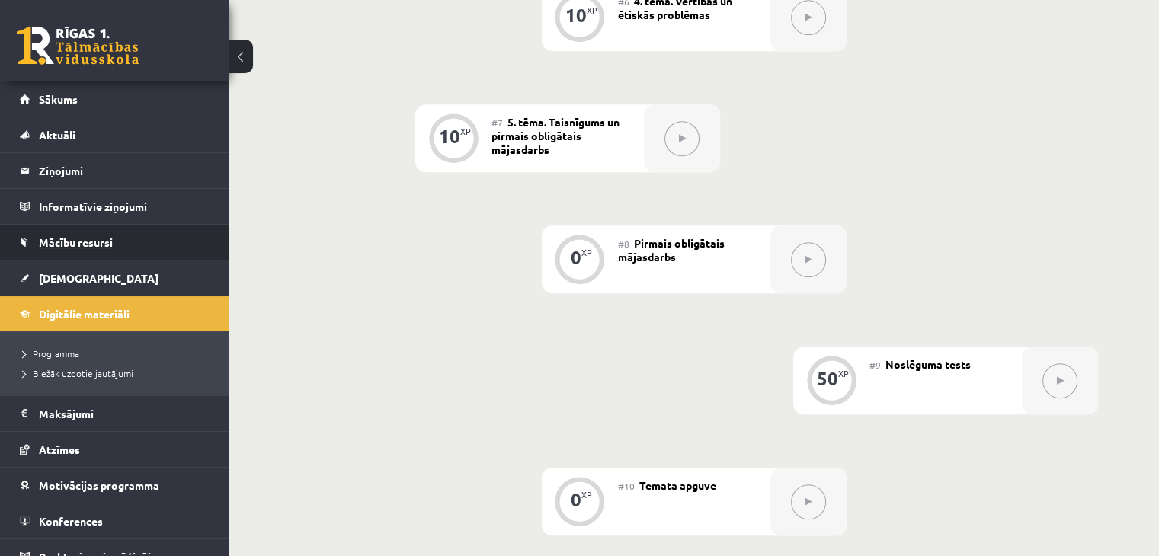
scroll to position [1067, 0]
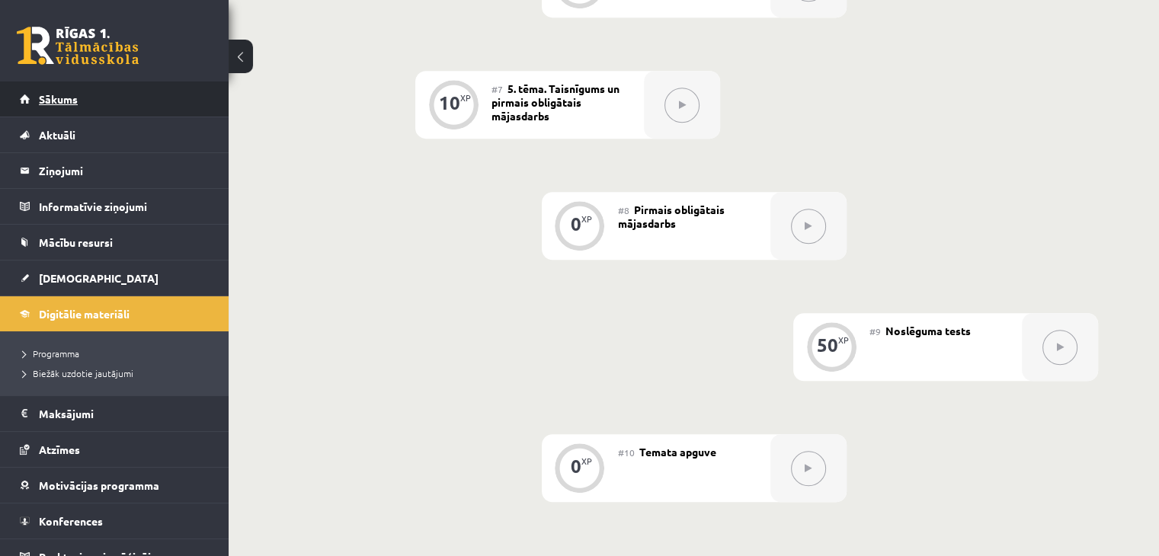
click at [152, 92] on link "Sākums" at bounding box center [115, 99] width 190 height 35
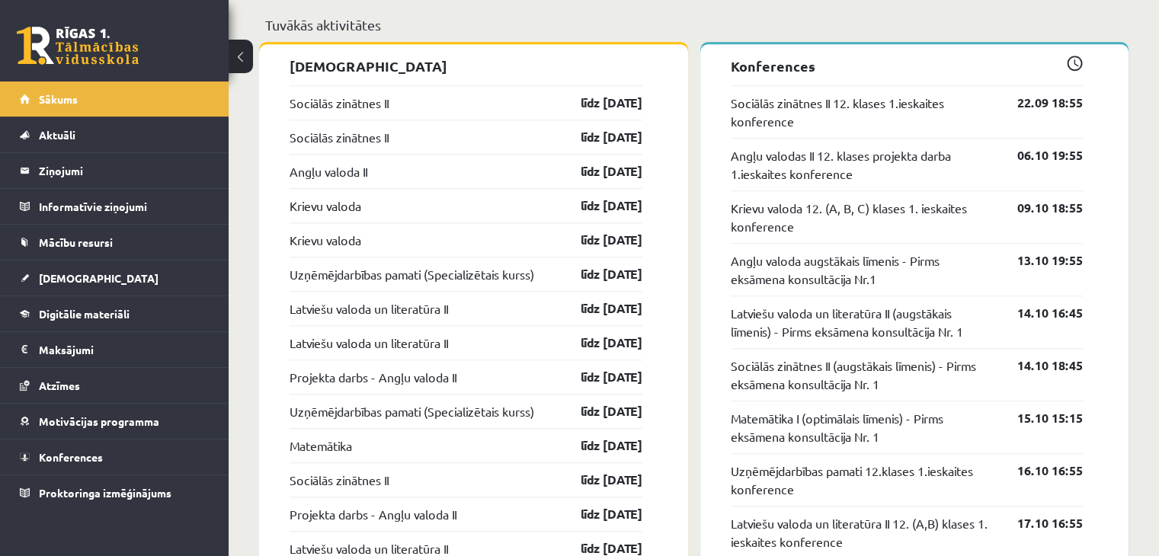
scroll to position [1219, 0]
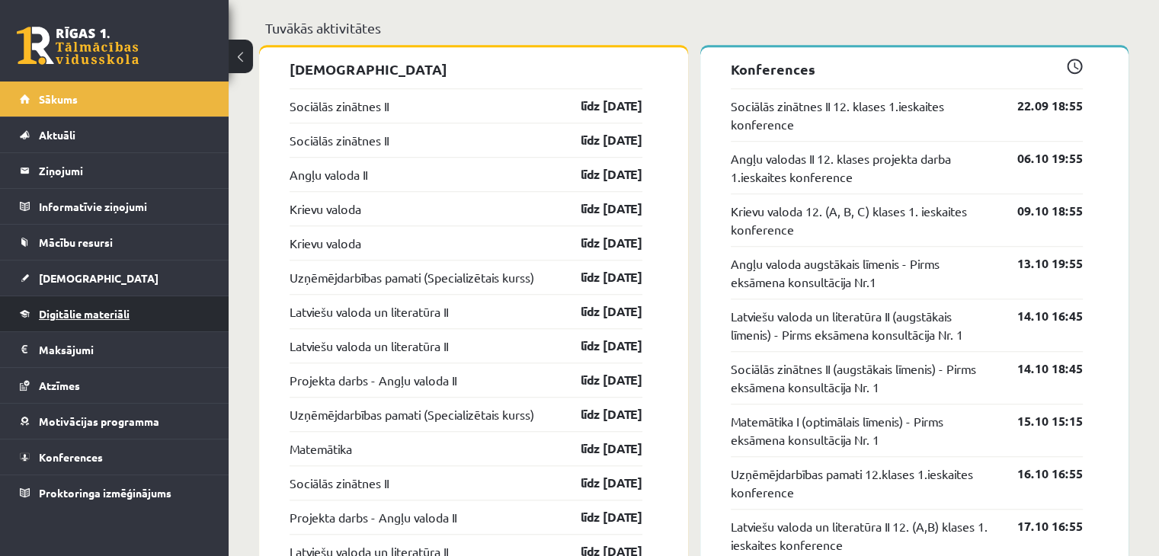
click at [117, 321] on link "Digitālie materiāli" at bounding box center [115, 313] width 190 height 35
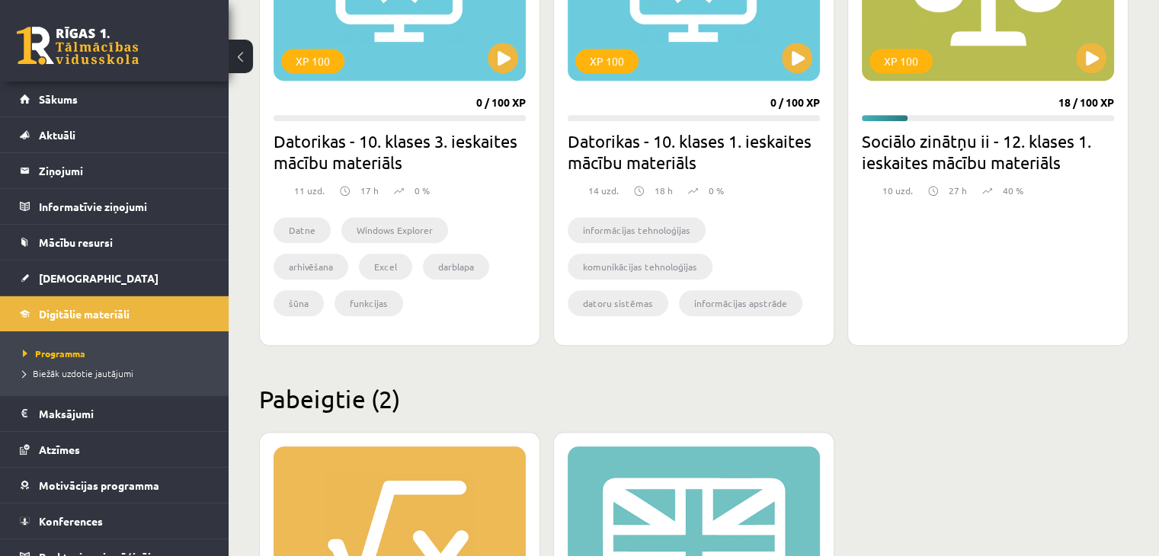
scroll to position [1449, 0]
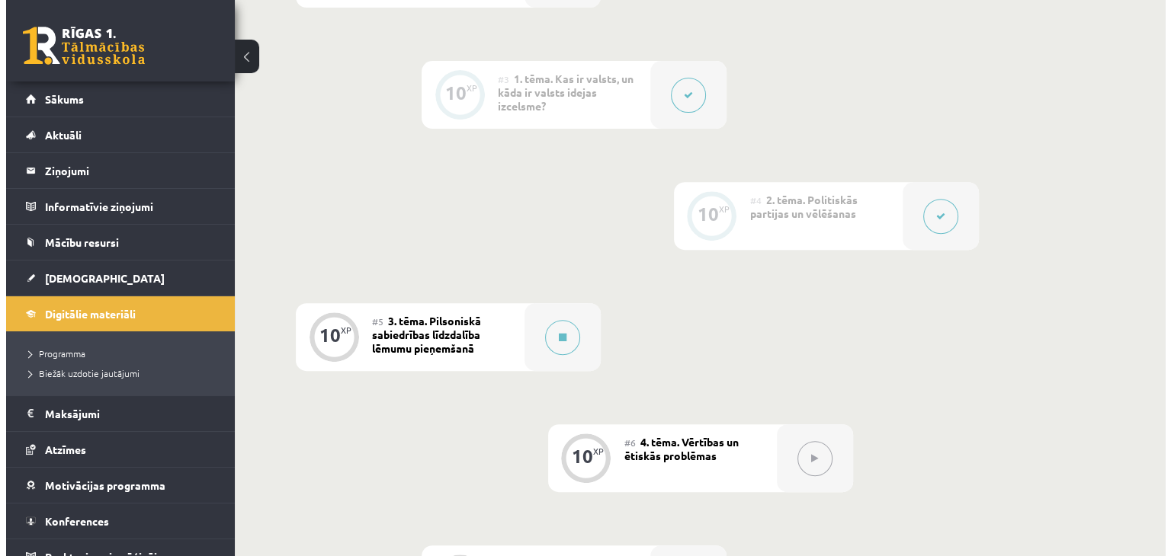
scroll to position [762, 0]
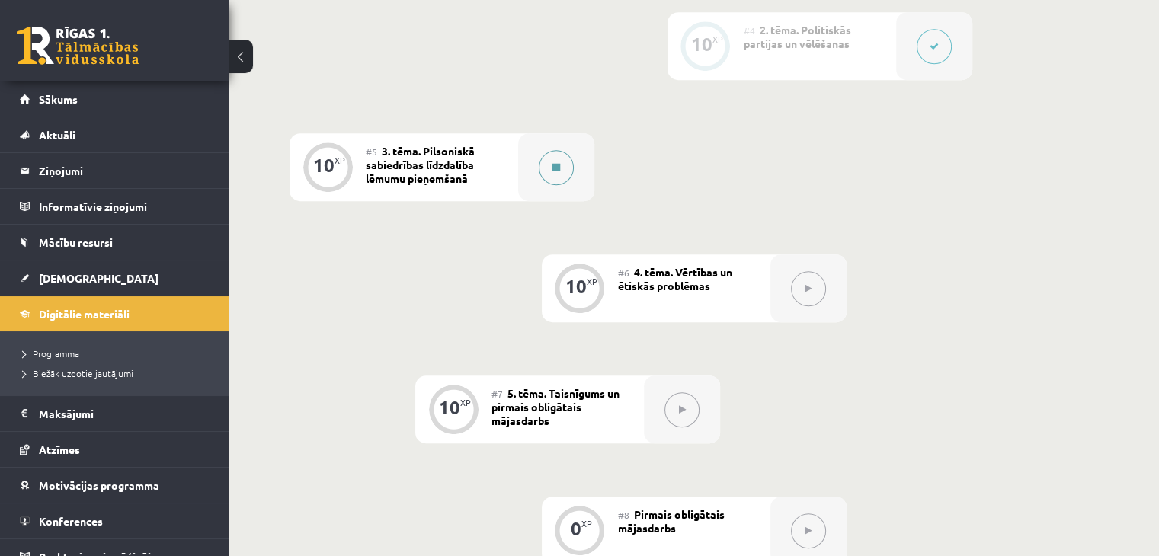
click at [579, 182] on div at bounding box center [556, 167] width 76 height 68
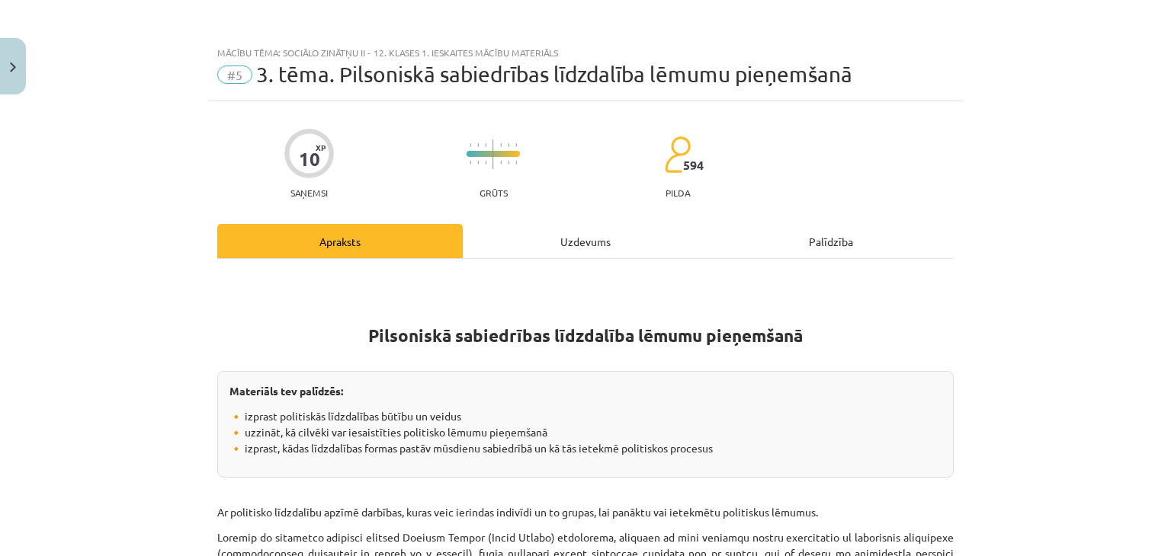
click at [612, 230] on div "Uzdevums" at bounding box center [585, 241] width 245 height 34
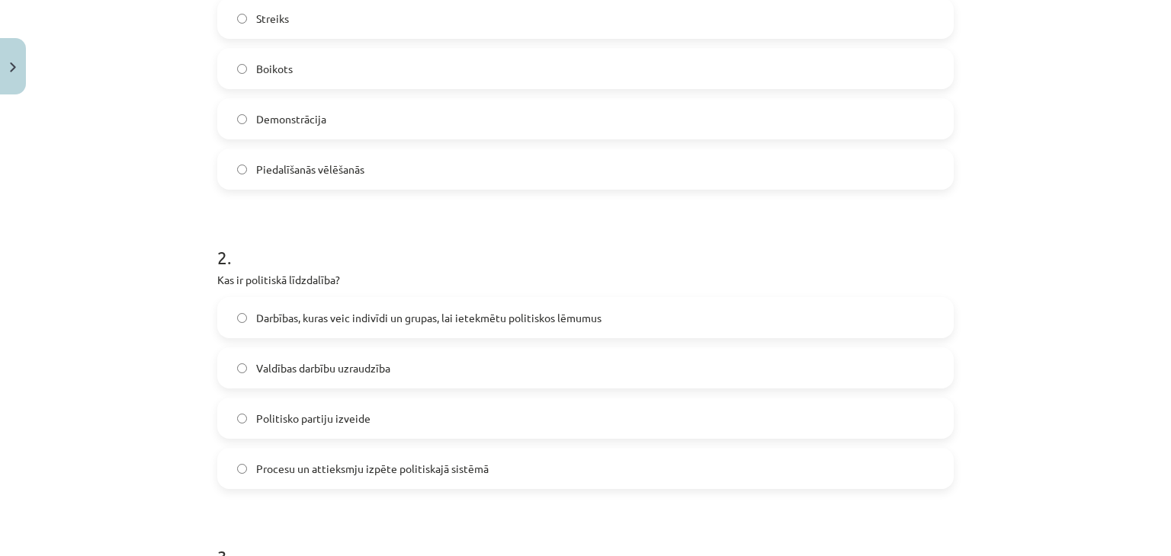
scroll to position [171, 0]
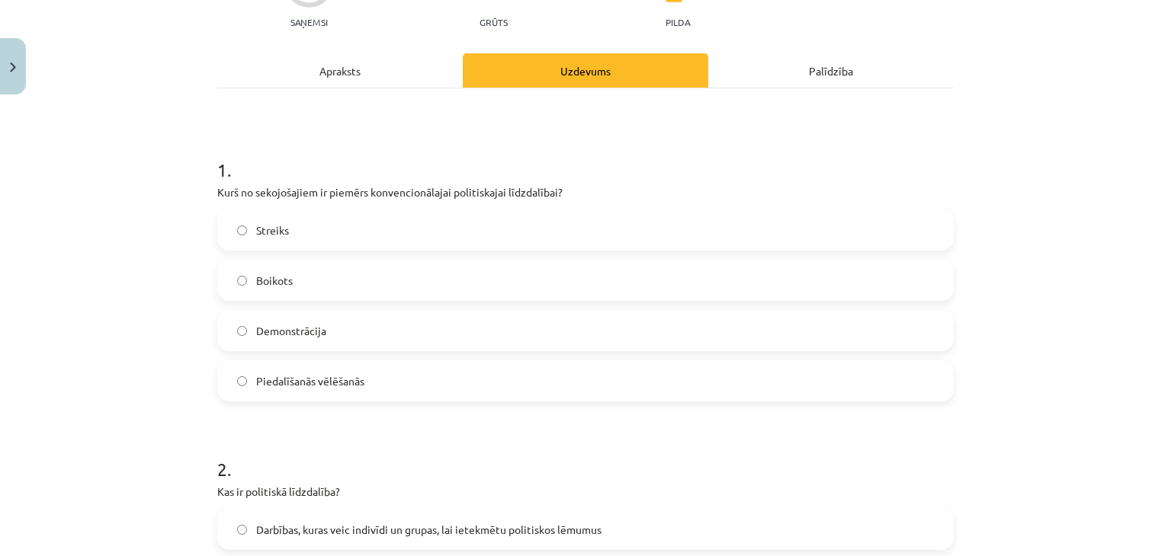
click at [403, 65] on div "Apraksts" at bounding box center [339, 70] width 245 height 34
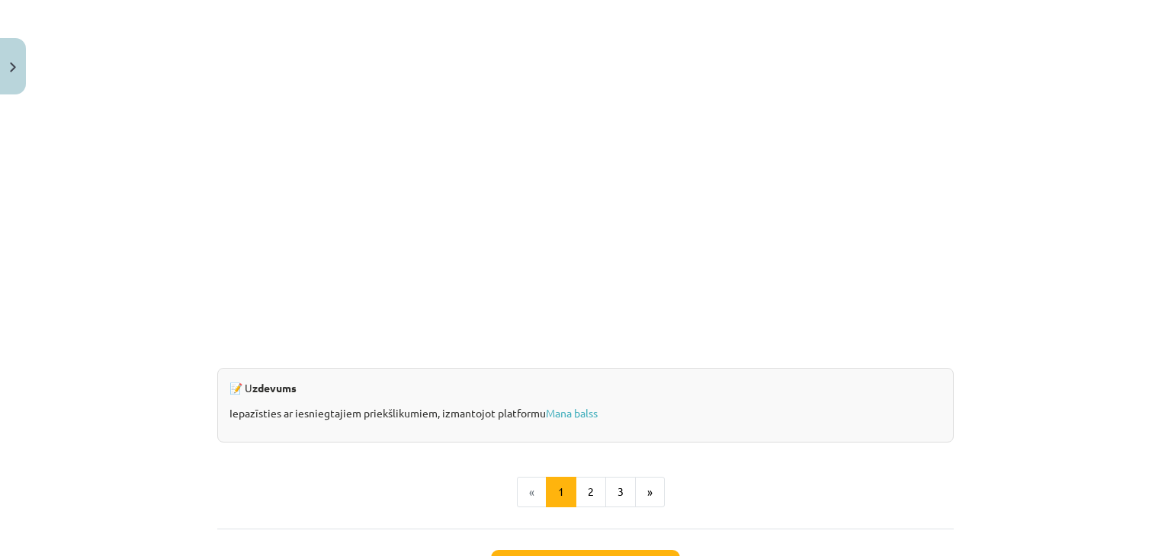
scroll to position [1344, 0]
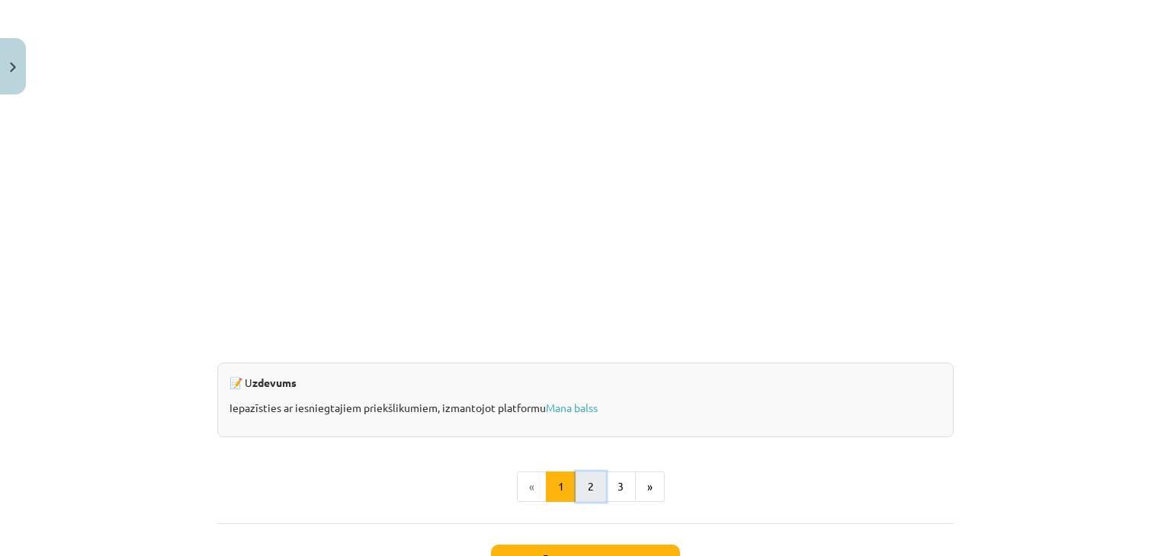
click at [588, 482] on button "2" at bounding box center [590, 487] width 30 height 30
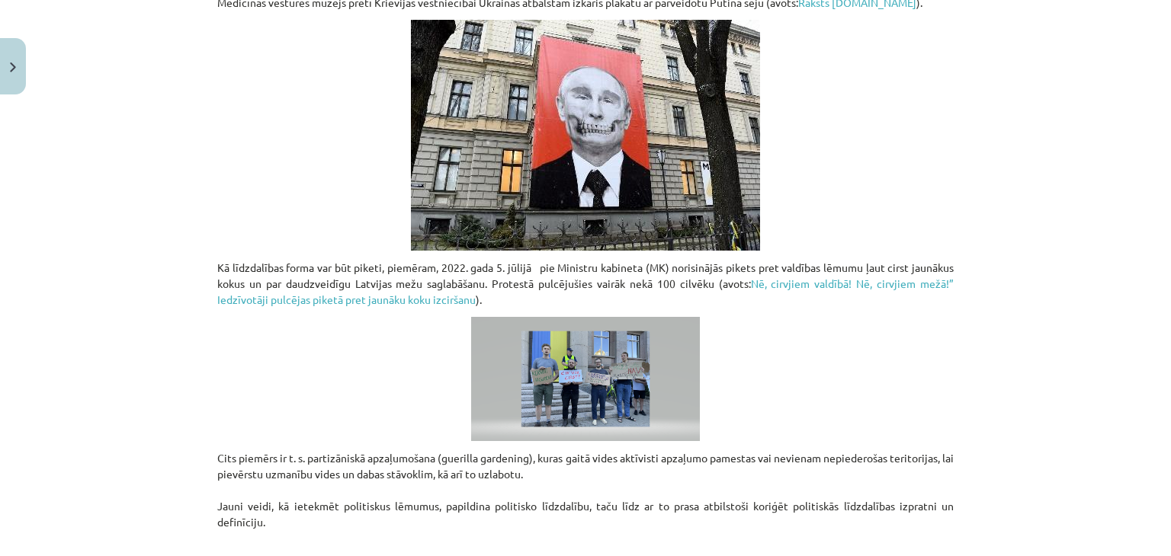
scroll to position [1110, 0]
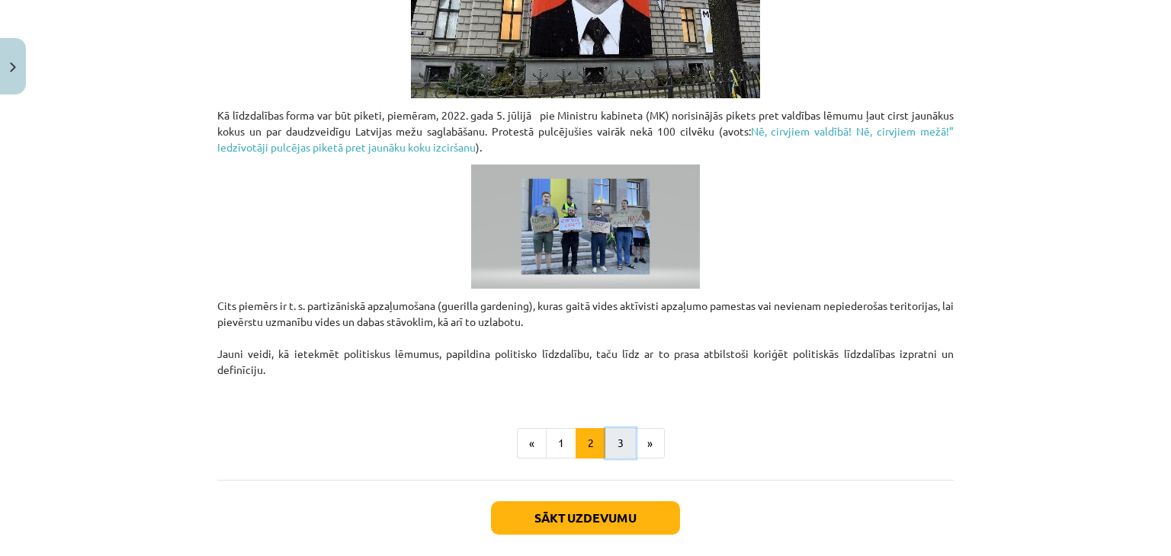
click at [613, 428] on button "3" at bounding box center [620, 443] width 30 height 30
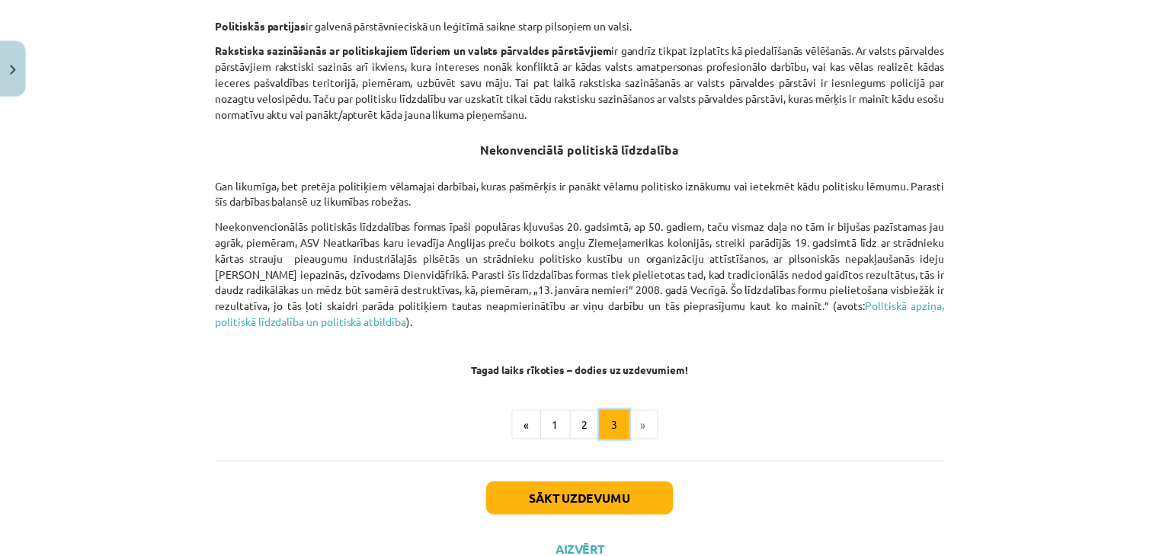
scroll to position [1034, 0]
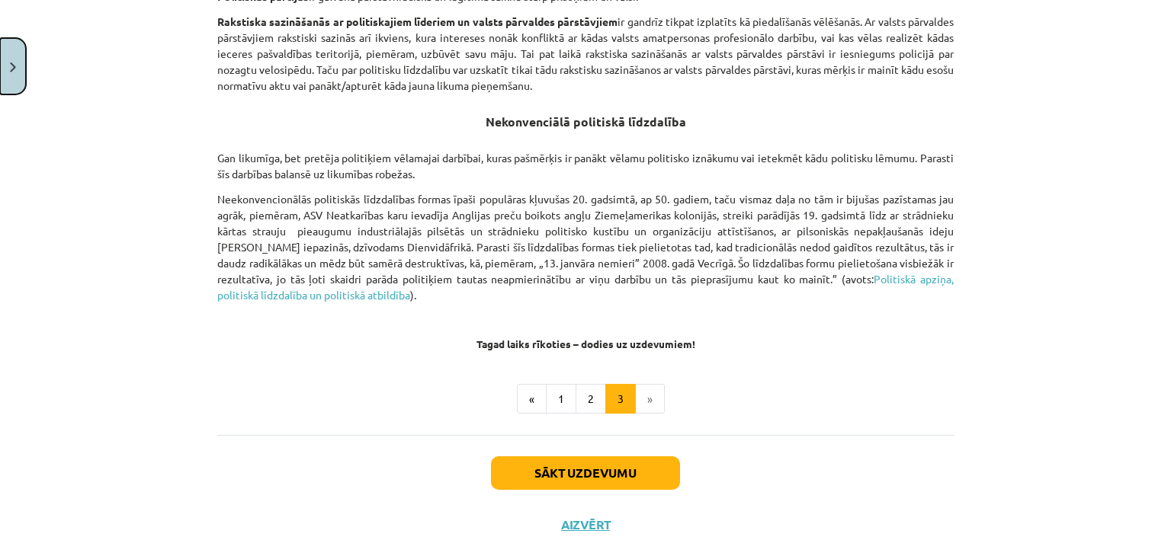
click at [0, 79] on button "Close" at bounding box center [13, 66] width 26 height 56
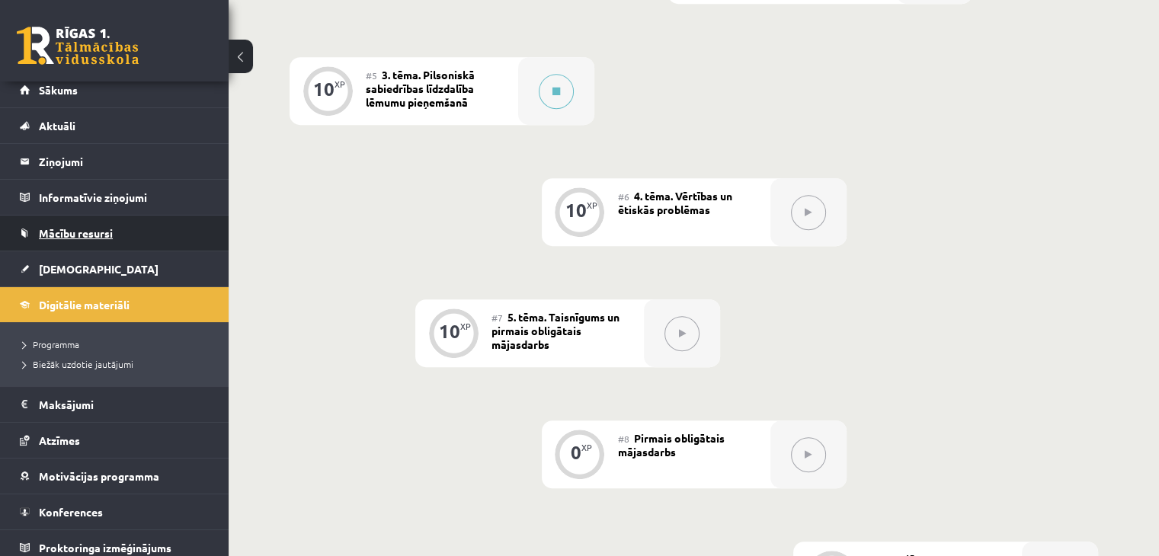
scroll to position [0, 0]
